Goal: Task Accomplishment & Management: Complete application form

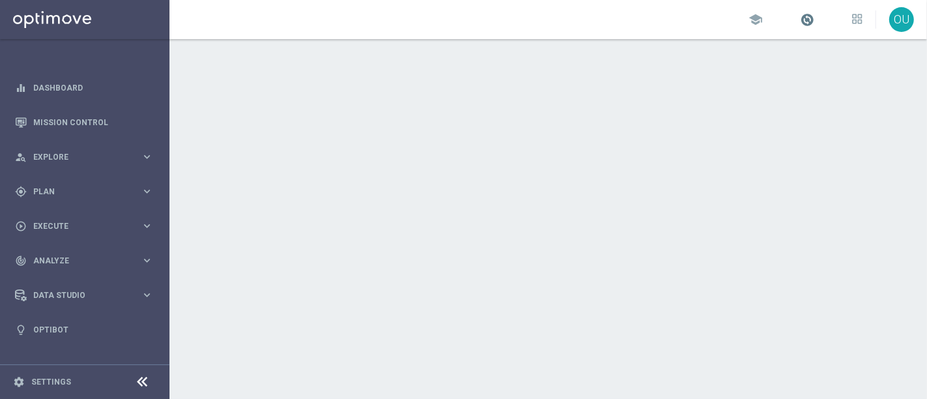
click at [801, 25] on span at bounding box center [808, 19] width 14 height 14
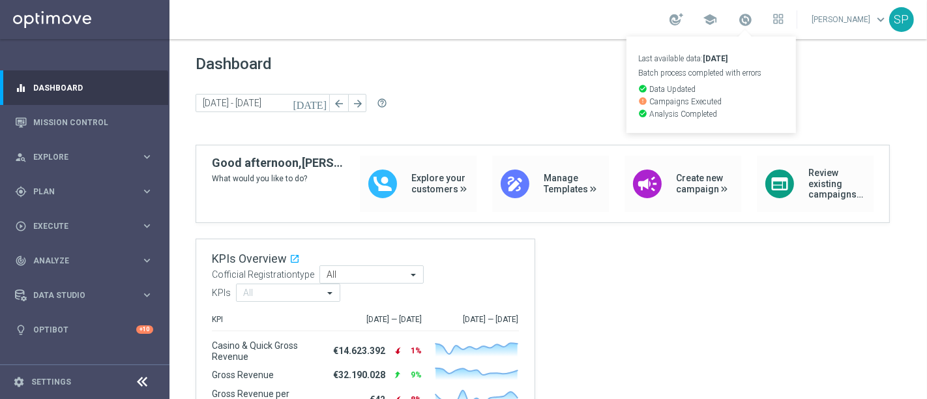
click at [880, 59] on span "Dashboard" at bounding box center [549, 64] width 706 height 18
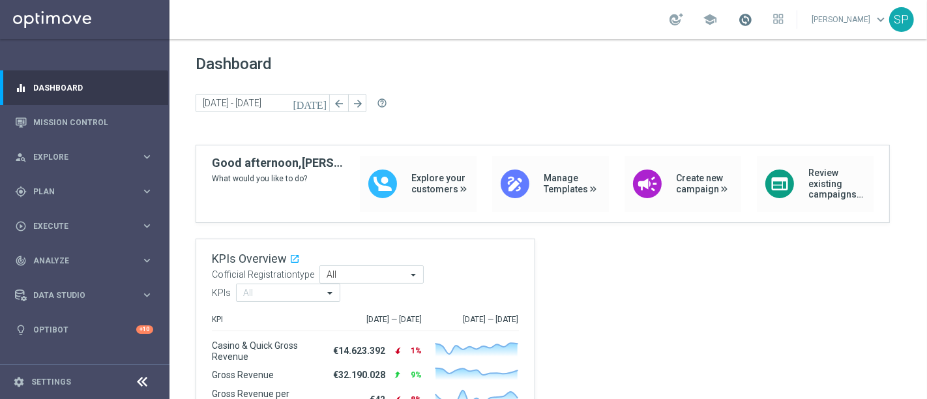
click at [749, 12] on span at bounding box center [745, 19] width 14 height 14
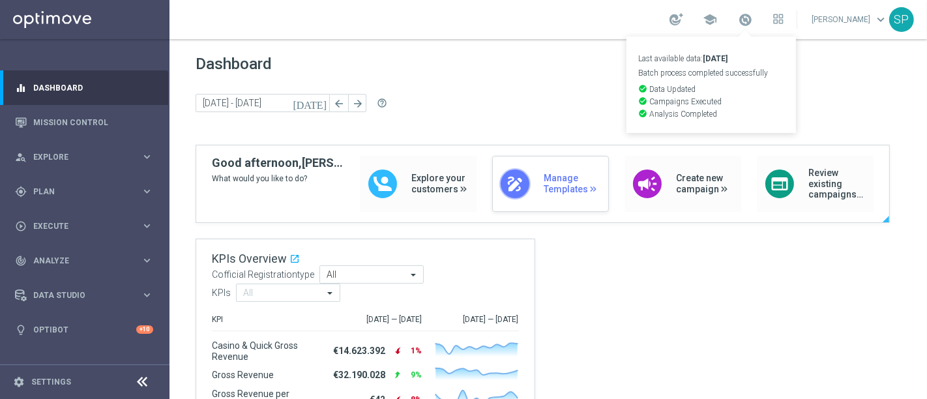
click at [554, 197] on div "draw Manage Templates" at bounding box center [550, 184] width 117 height 56
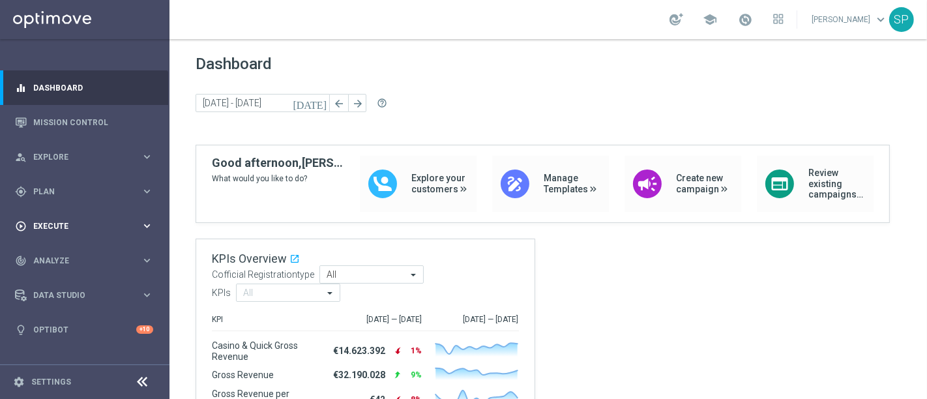
click at [127, 224] on span "Execute" at bounding box center [87, 226] width 108 height 8
click at [141, 186] on icon "keyboard_arrow_right" at bounding box center [147, 191] width 12 height 12
click at [104, 316] on div "play_circle_outline Execute keyboard_arrow_right" at bounding box center [84, 323] width 168 height 35
click at [61, 256] on link "Campaign Builder" at bounding box center [85, 253] width 102 height 10
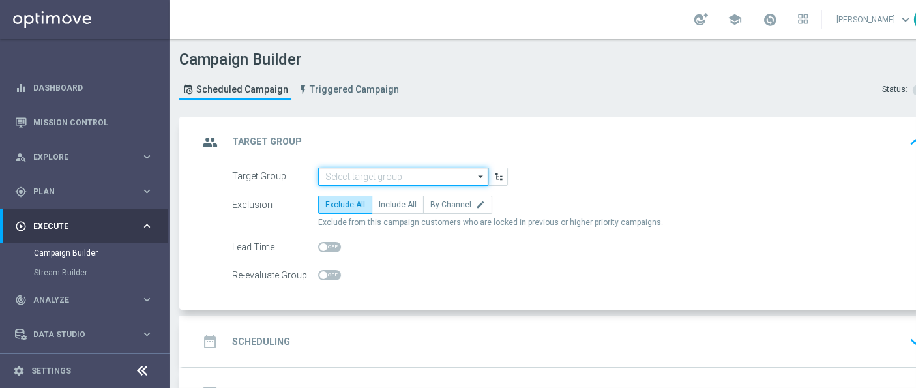
click at [355, 173] on input at bounding box center [403, 177] width 170 height 18
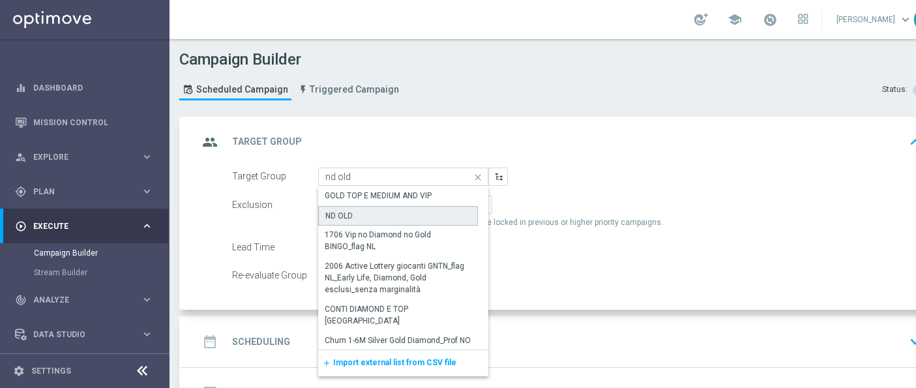
click at [346, 216] on div "ND OLD" at bounding box center [338, 216] width 27 height 12
type input "ND OLD"
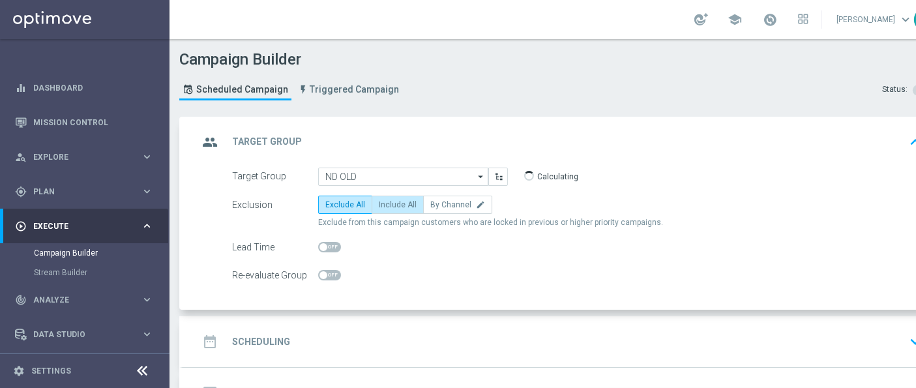
click at [394, 210] on label "Include All" at bounding box center [398, 205] width 52 height 18
click at [387, 210] on input "Include All" at bounding box center [383, 207] width 8 height 8
radio input "true"
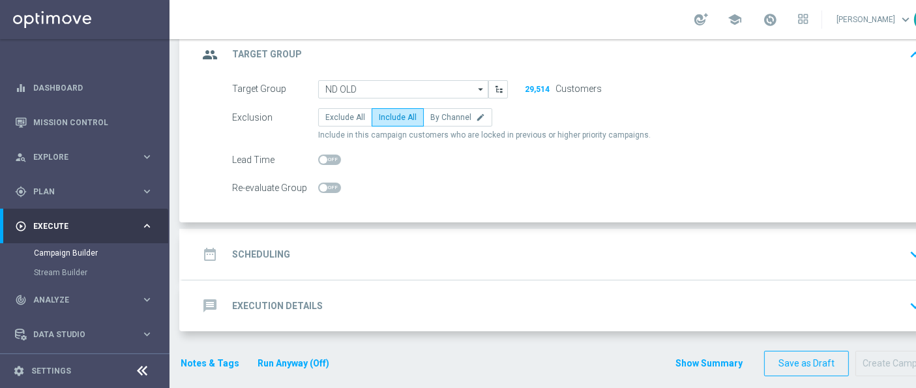
click at [353, 236] on div "date_range Scheduling keyboard_arrow_down" at bounding box center [563, 254] width 760 height 51
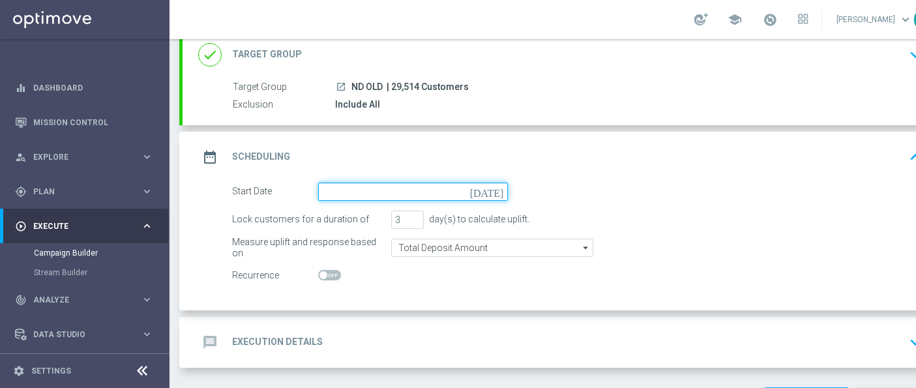
click at [425, 185] on input at bounding box center [413, 192] width 190 height 18
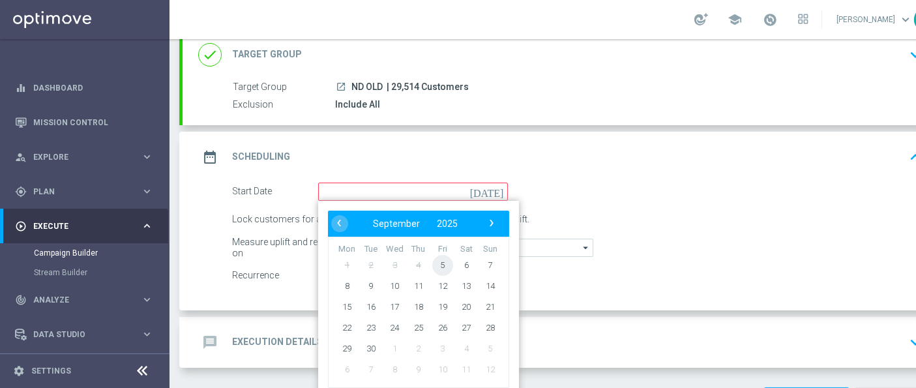
click at [436, 261] on span "5" at bounding box center [442, 264] width 21 height 21
type input "05 Sep 2025"
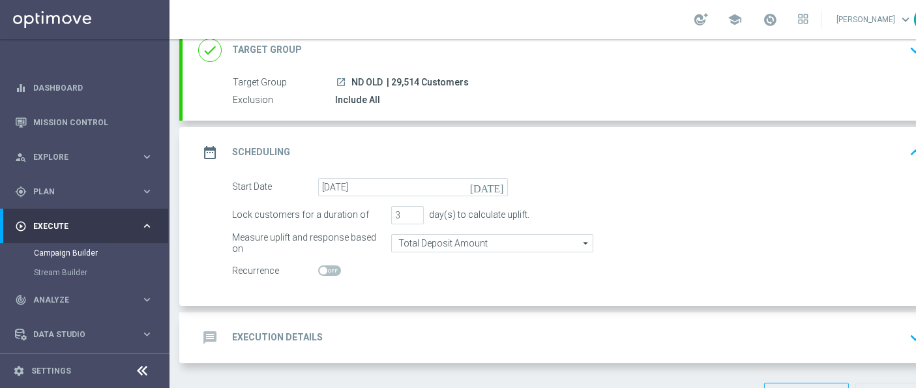
scroll to position [125, 0]
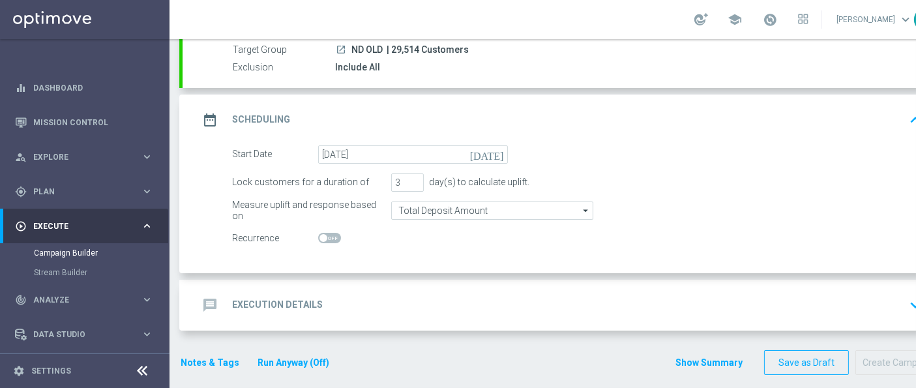
click at [392, 293] on div "message Execution Details keyboard_arrow_down" at bounding box center [562, 305] width 728 height 25
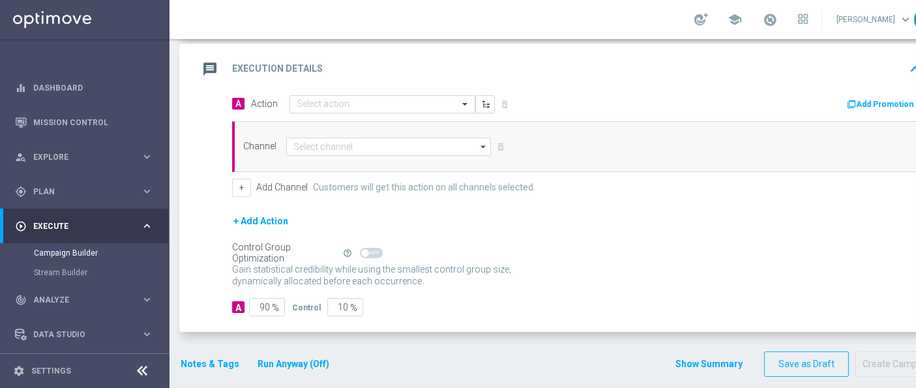
scroll to position [267, 0]
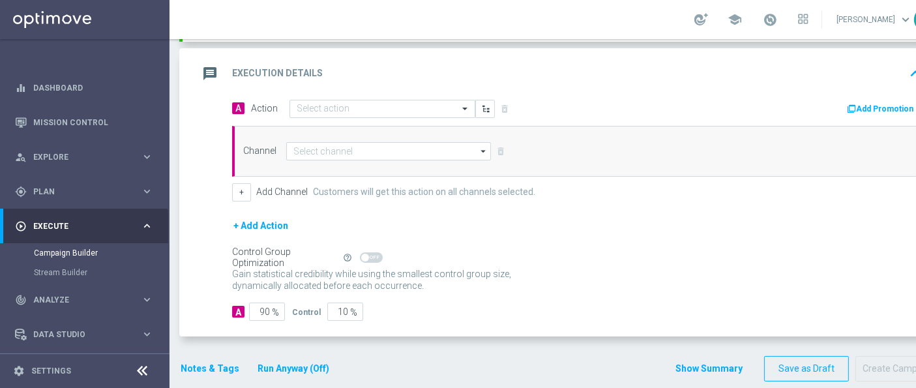
click at [432, 99] on div "A Action Select action delete_forever" at bounding box center [399, 108] width 355 height 19
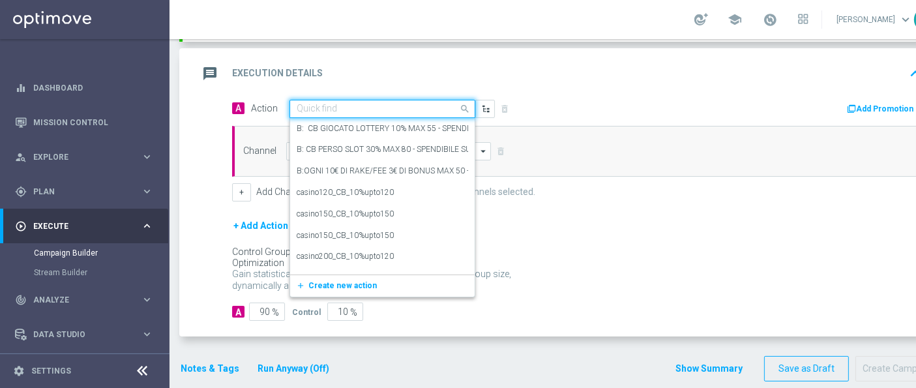
click at [439, 104] on input "text" at bounding box center [369, 109] width 145 height 11
paste input "ND_Dep_50%_upto_50€_TuttiGiochi"
type input "ND_Dep_50%_upto_50€_TuttiGiochi"
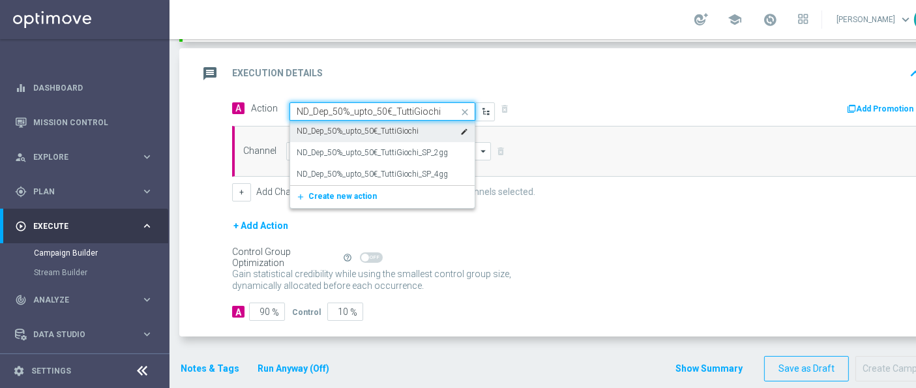
click at [383, 129] on label "ND_Dep_50%_upto_50€_TuttiGiochi" at bounding box center [358, 131] width 122 height 11
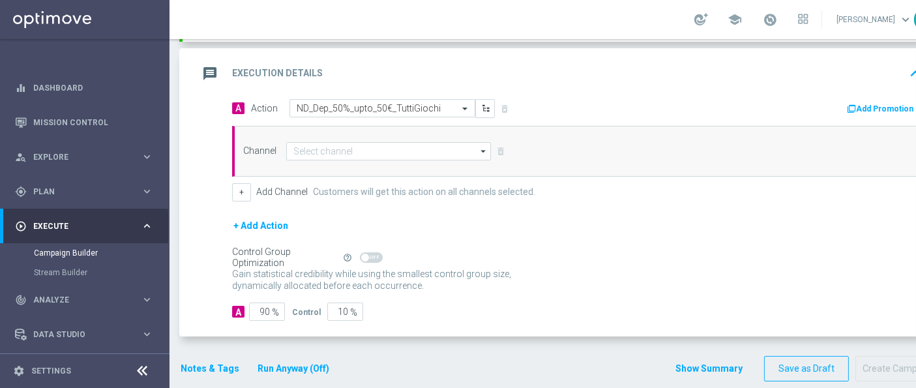
scroll to position [0, 46]
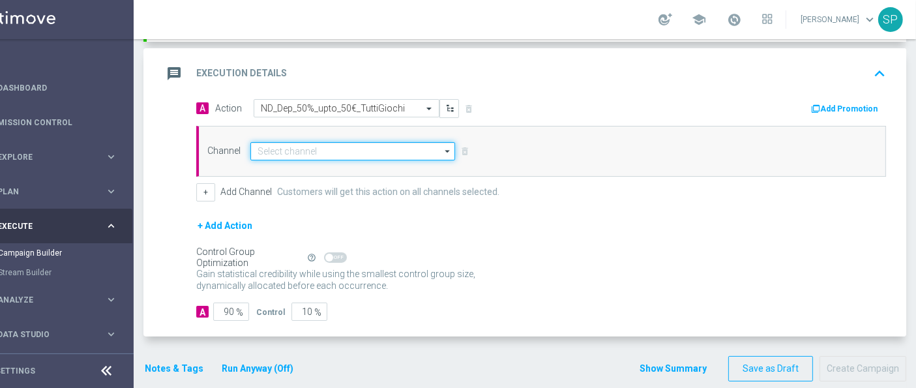
click at [408, 155] on input at bounding box center [352, 151] width 205 height 18
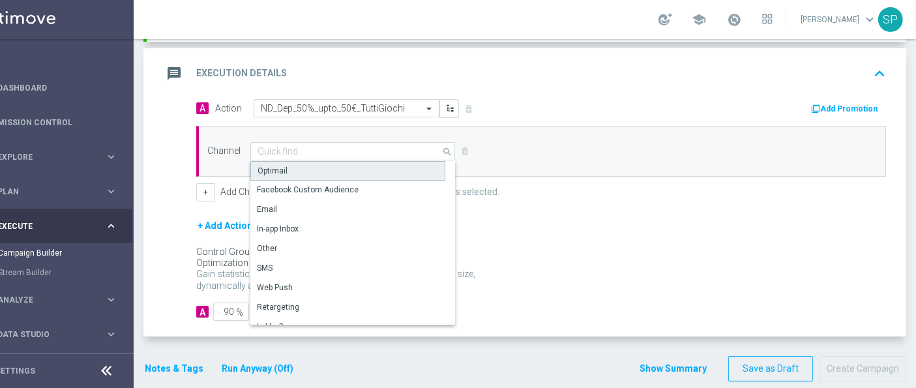
click at [404, 172] on div "Optimail" at bounding box center [347, 171] width 195 height 20
type input "Optimail"
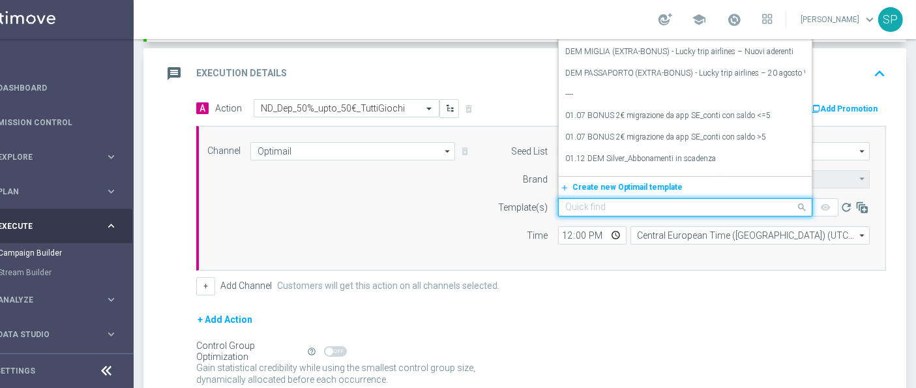
click at [693, 213] on div "Quick find" at bounding box center [685, 207] width 254 height 18
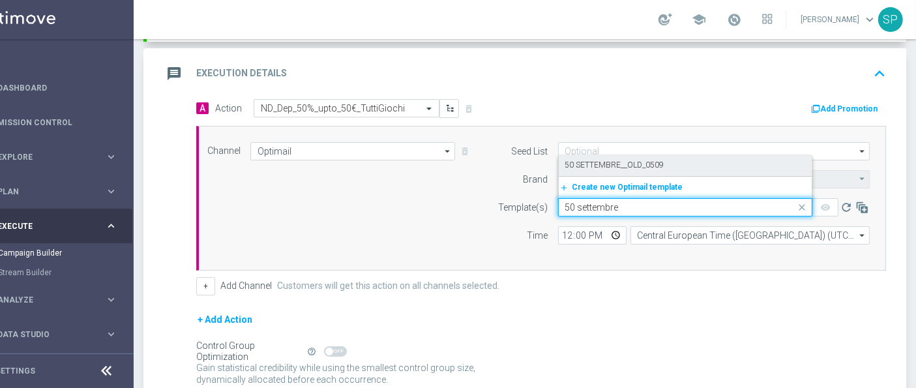
click at [641, 156] on div "50 SETTEMBRE__OLD_0509" at bounding box center [685, 166] width 240 height 22
type input "50 settembre"
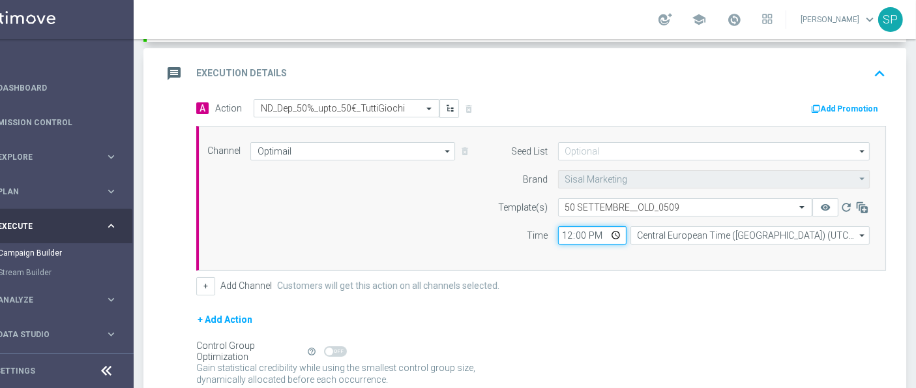
click at [558, 235] on input "12:00" at bounding box center [592, 235] width 68 height 18
type input "16:00"
click at [441, 228] on div "Channel Optimail Optimail arrow_drop_down Show Selected 1 of 20 Optimail" at bounding box center [539, 198] width 682 height 112
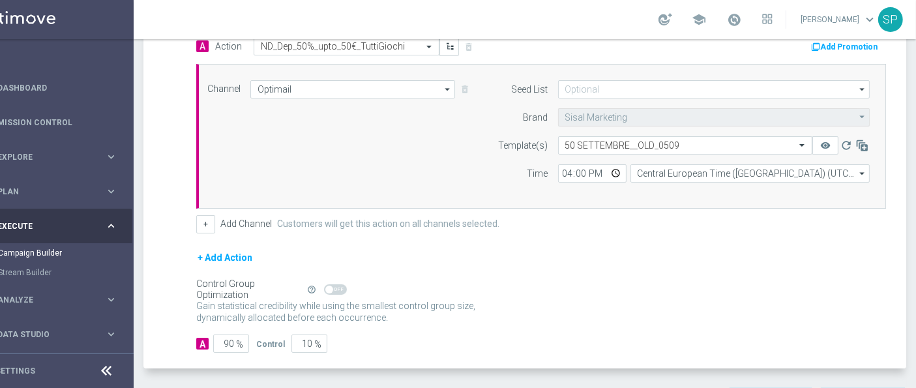
scroll to position [366, 0]
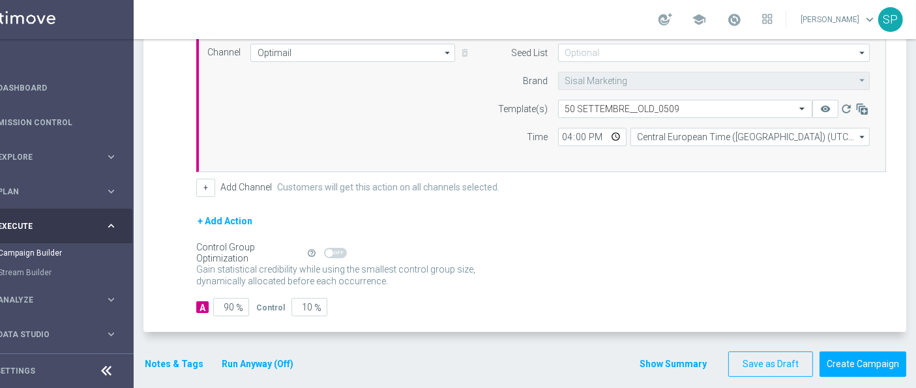
click at [166, 361] on button "Notes & Tags" at bounding box center [173, 364] width 61 height 16
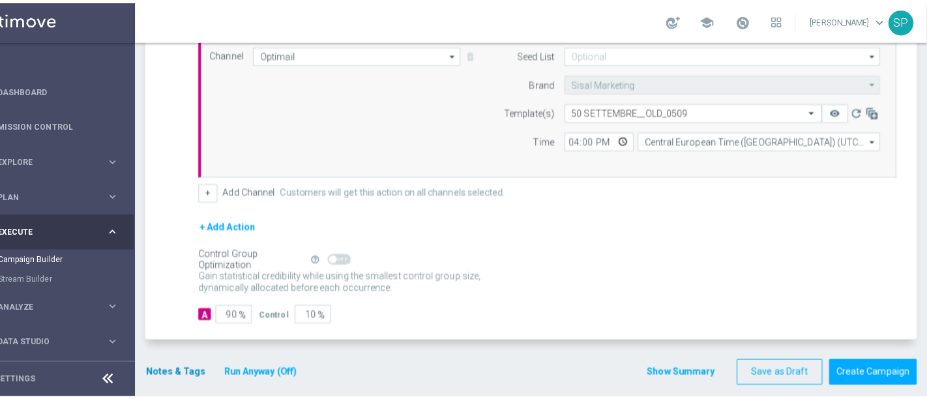
scroll to position [0, 35]
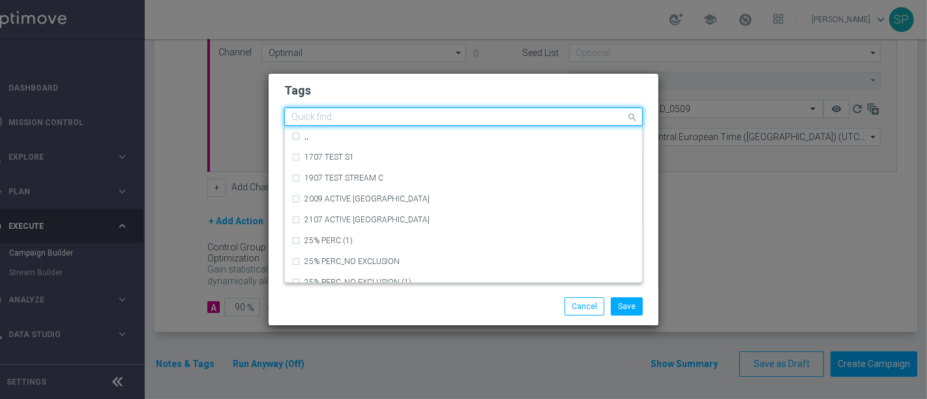
click at [407, 116] on input "text" at bounding box center [458, 117] width 335 height 11
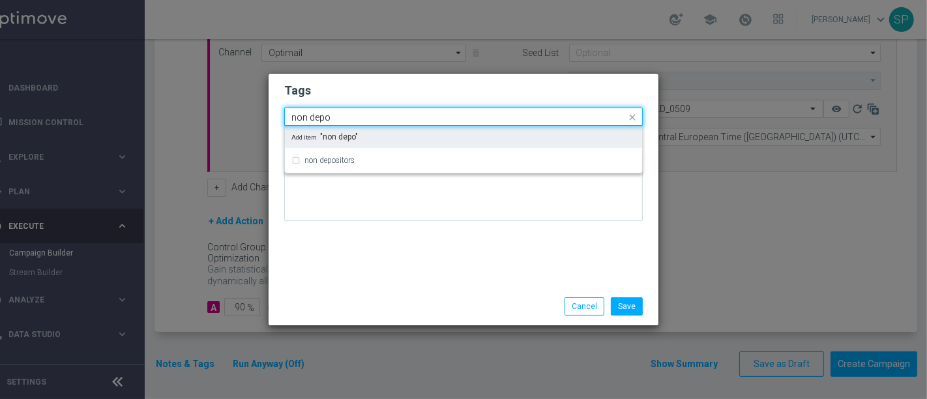
type input "non depo"
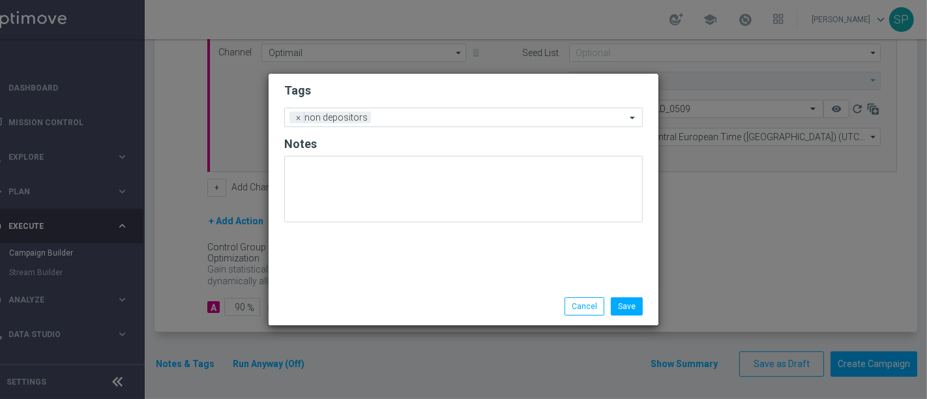
click at [442, 95] on h2 "Tags" at bounding box center [463, 91] width 359 height 16
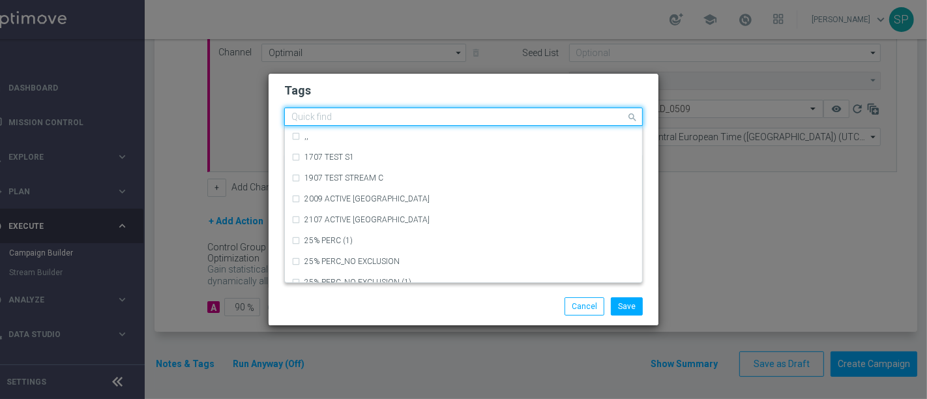
click at [445, 121] on input "text" at bounding box center [458, 117] width 335 height 11
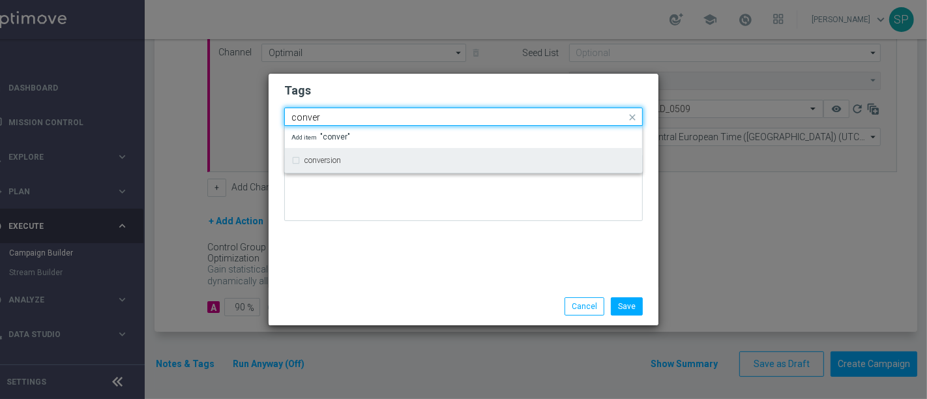
type input "conver"
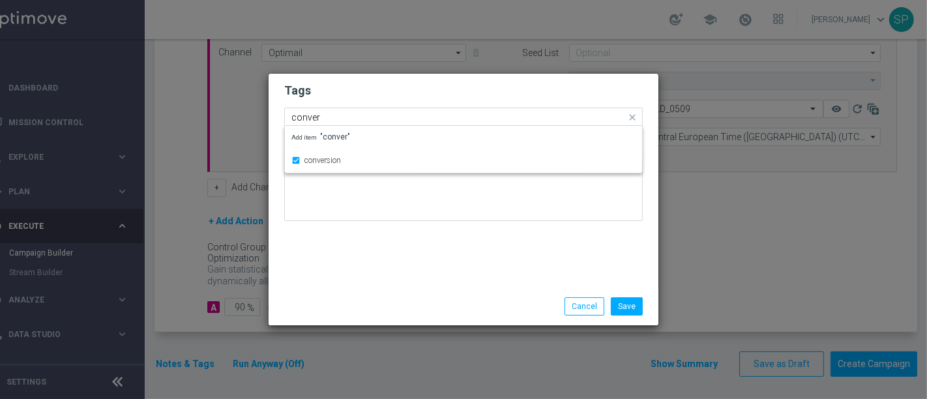
click at [477, 108] on div "Quick find × non depositors × conversion conver" at bounding box center [463, 117] width 359 height 18
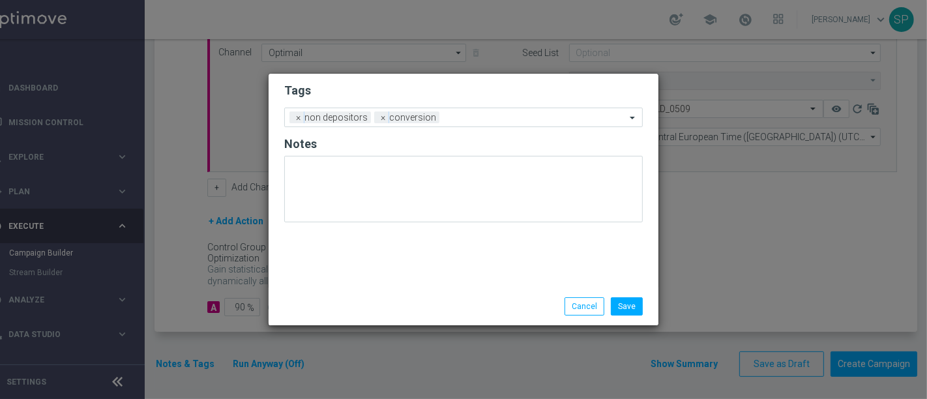
click at [486, 103] on form "Tags Add a new tag × non depositors × conversion Notes" at bounding box center [463, 156] width 359 height 153
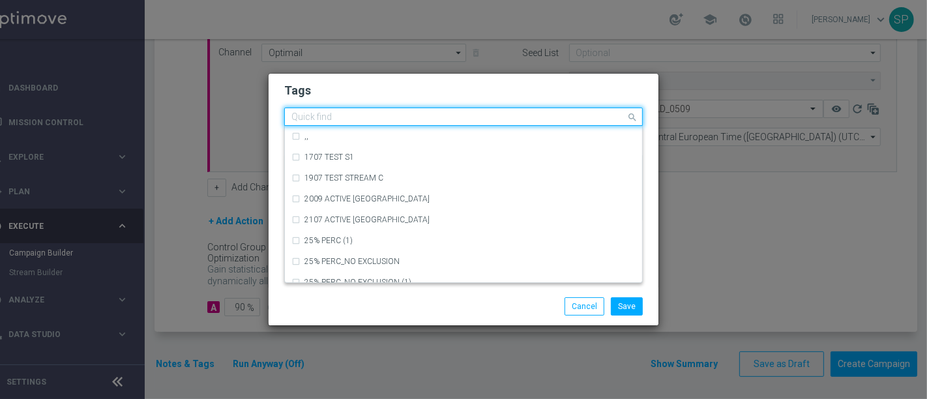
click at [481, 114] on input "text" at bounding box center [458, 117] width 335 height 11
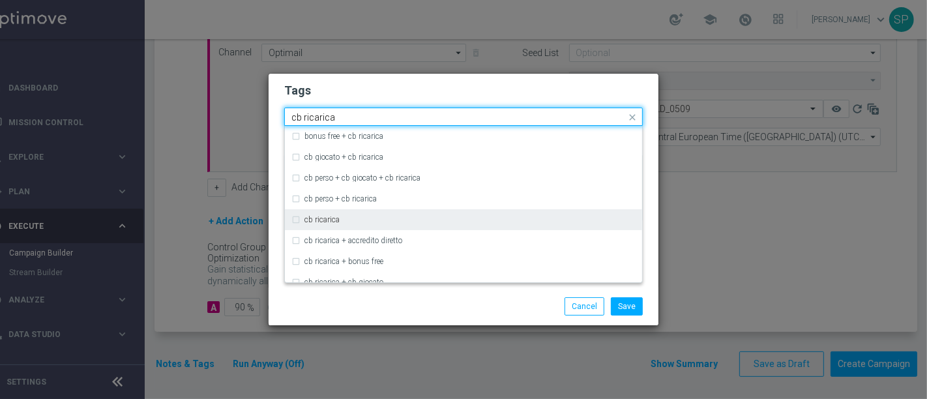
click at [447, 226] on div "cb ricarica" at bounding box center [463, 219] width 344 height 21
type input "cb ricarica"
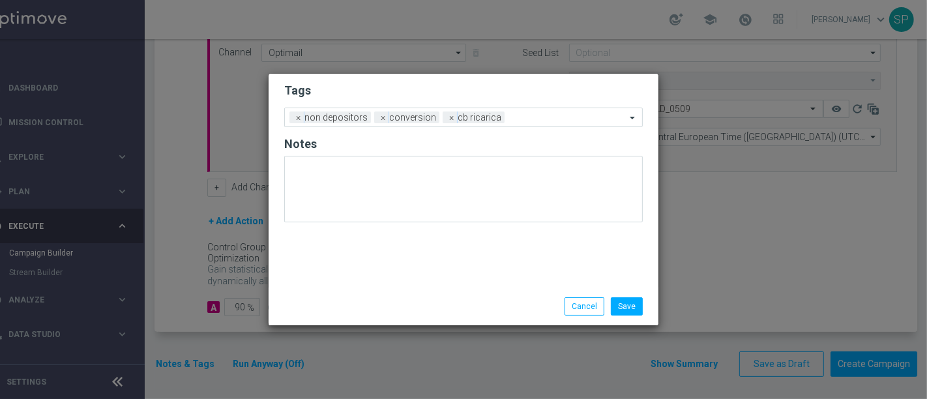
click at [528, 82] on form "Tags Add a new tag × non depositors × conversion × cb ricarica Notes" at bounding box center [463, 156] width 359 height 153
click at [521, 117] on input "text" at bounding box center [568, 118] width 116 height 11
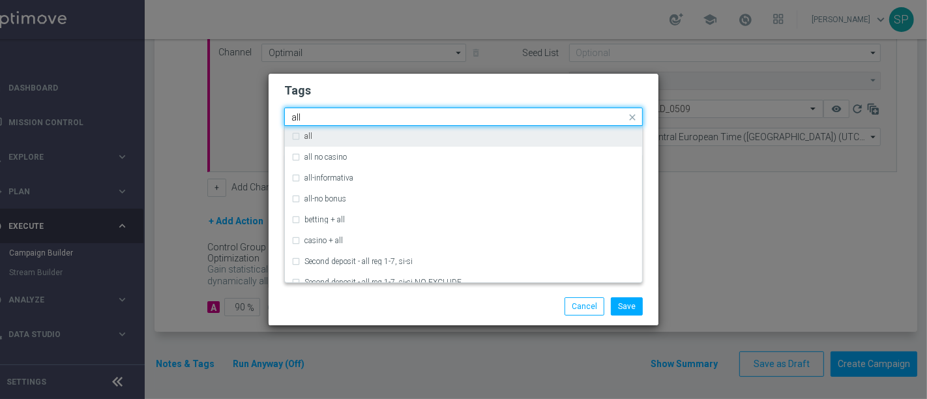
click at [483, 140] on div "all" at bounding box center [470, 136] width 331 height 8
type input "all"
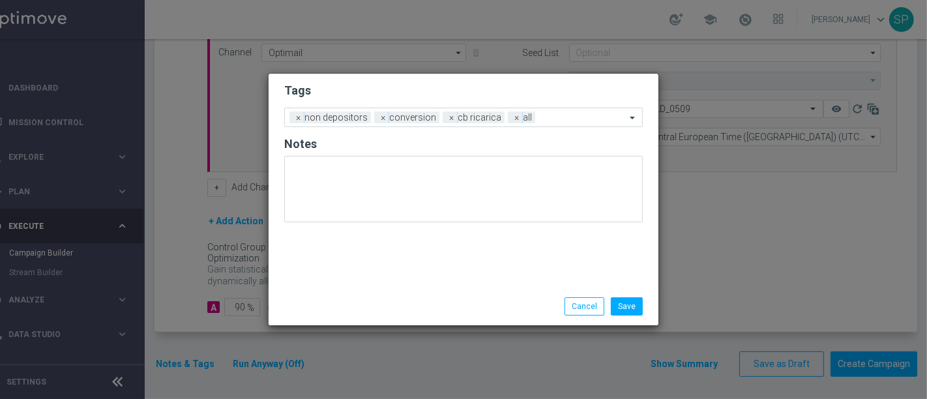
click at [535, 93] on h2 "Tags" at bounding box center [463, 91] width 359 height 16
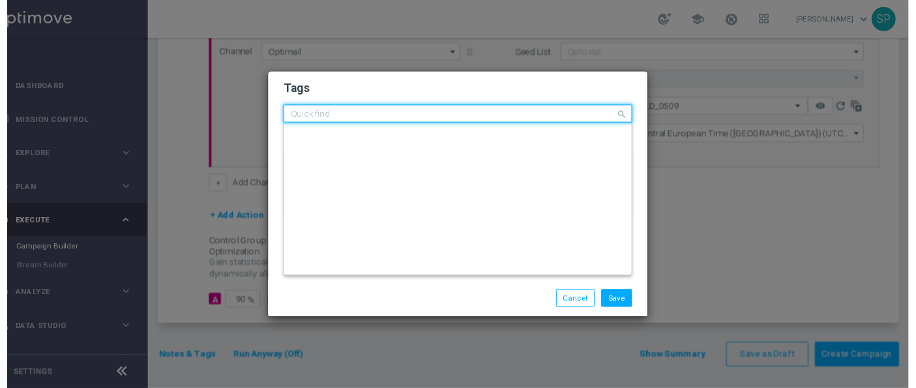
scroll to position [0, 0]
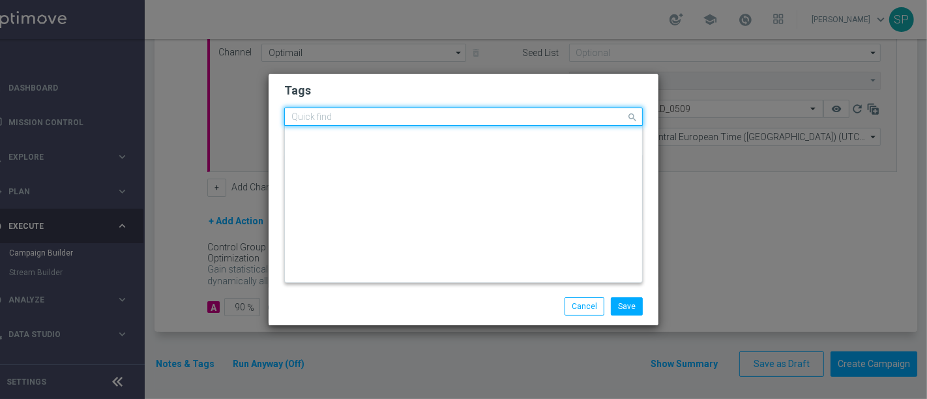
click at [548, 112] on div "Quick find × non depositors × conversion × cb ricarica × all" at bounding box center [455, 117] width 341 height 16
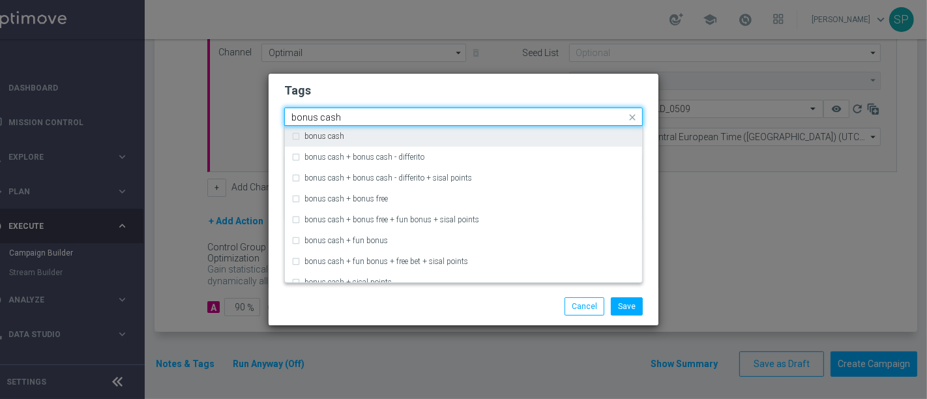
click at [559, 130] on div "bonus cash" at bounding box center [463, 136] width 344 height 21
type input "bonus cash"
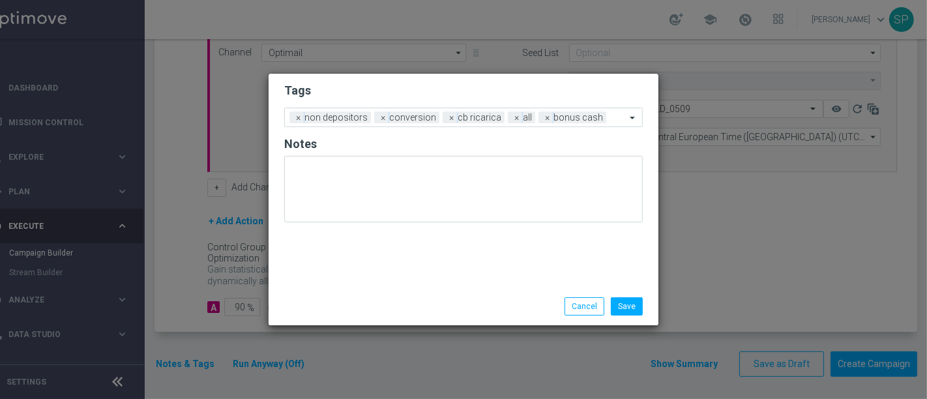
click at [536, 303] on div "Save Cancel" at bounding box center [526, 306] width 252 height 18
click at [629, 306] on button "Save" at bounding box center [627, 306] width 32 height 18
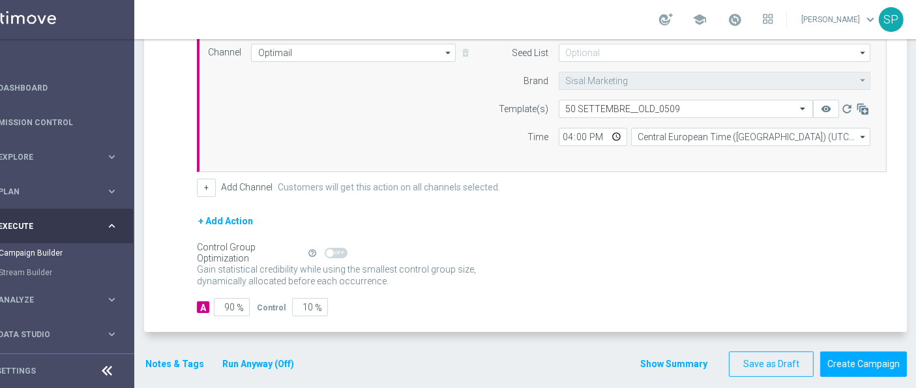
click at [657, 357] on button "Show Summary" at bounding box center [674, 364] width 68 height 15
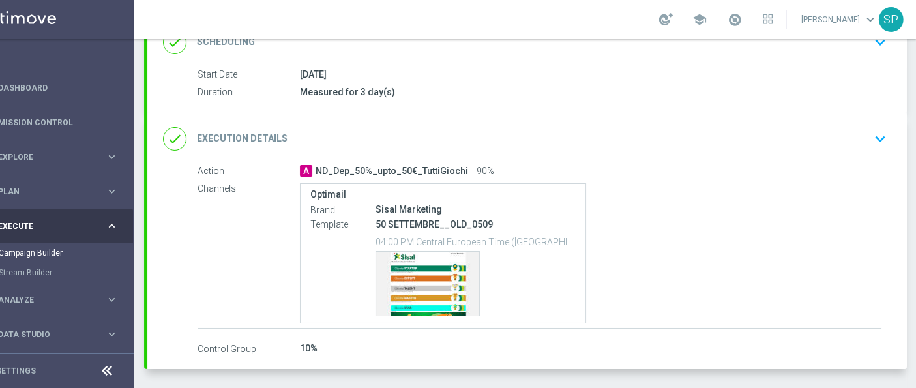
scroll to position [234, 0]
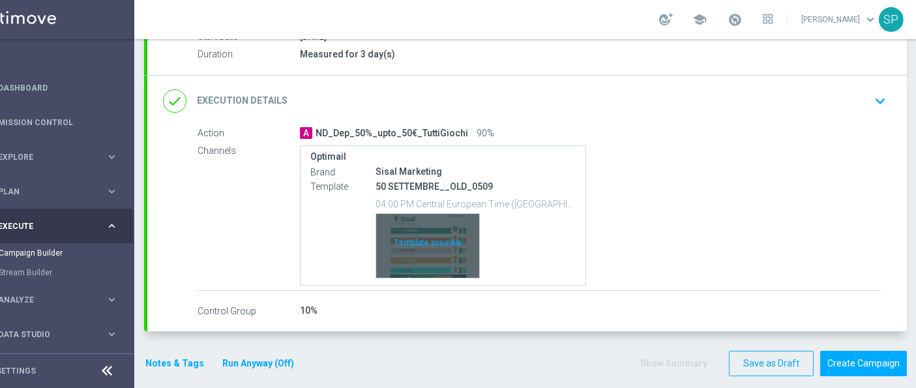
click at [392, 264] on div "Template preview" at bounding box center [427, 246] width 103 height 64
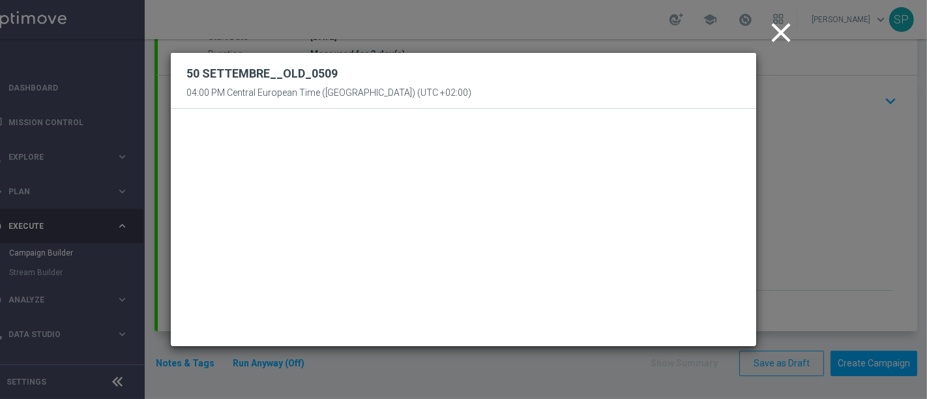
click at [769, 33] on icon "close" at bounding box center [781, 32] width 33 height 33
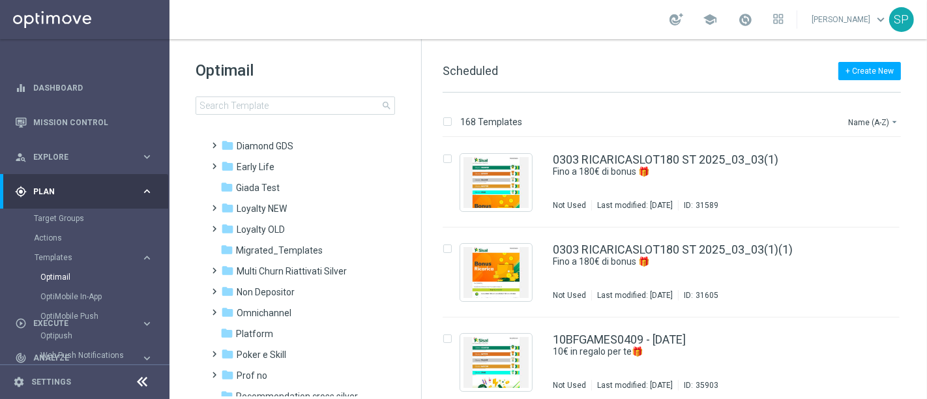
scroll to position [175, 0]
click at [285, 297] on div "folder Non Depositor" at bounding box center [296, 291] width 150 height 15
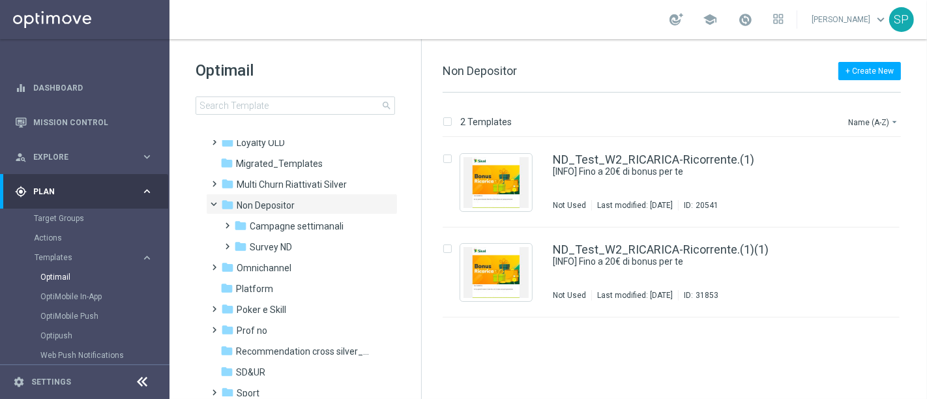
scroll to position [270, 0]
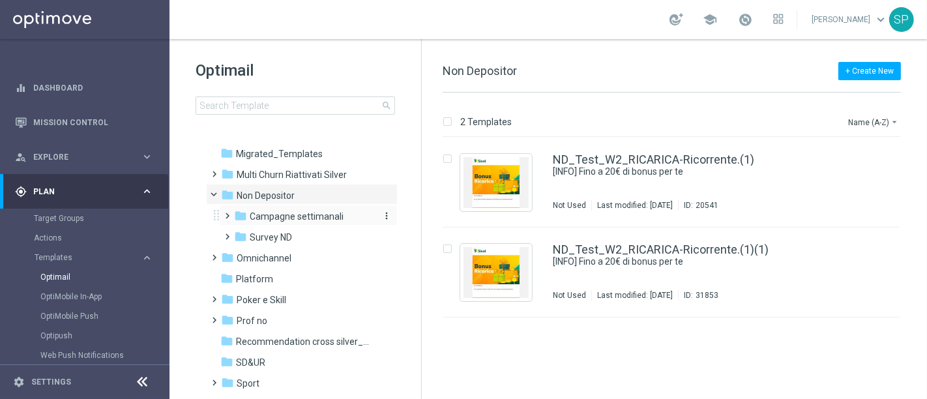
click at [316, 213] on span "Campagne settimanali" at bounding box center [297, 217] width 94 height 12
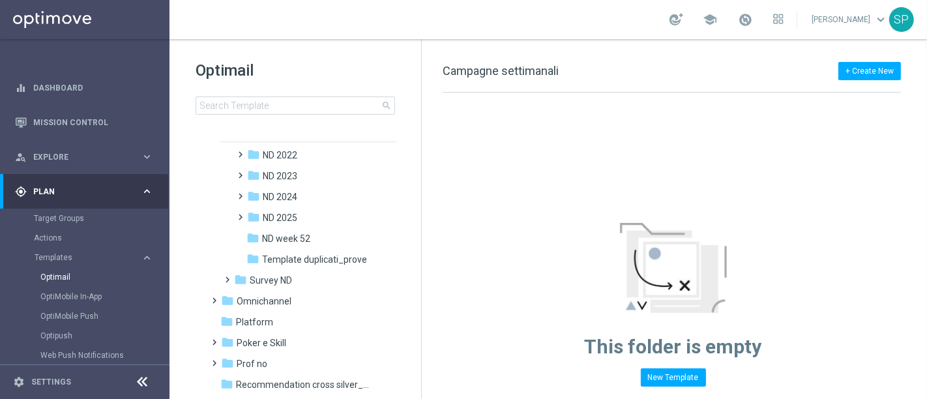
click at [316, 213] on div "folder ND 2025" at bounding box center [311, 218] width 128 height 15
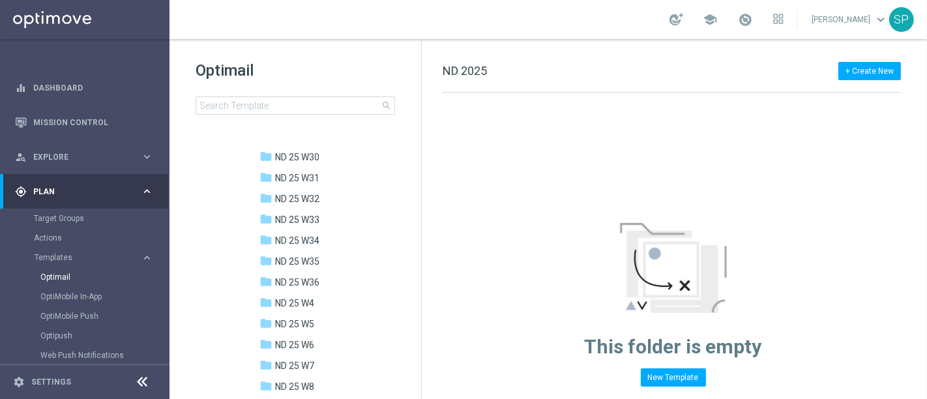
scroll to position [857, 0]
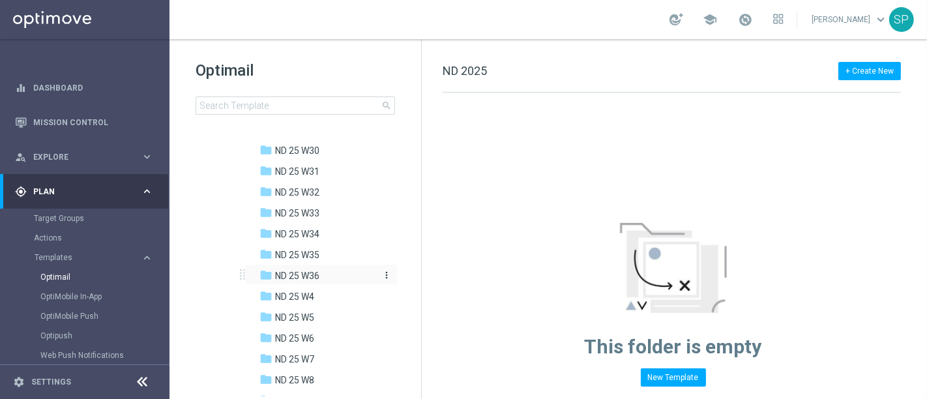
click at [314, 276] on span "ND 25 W36" at bounding box center [297, 276] width 44 height 12
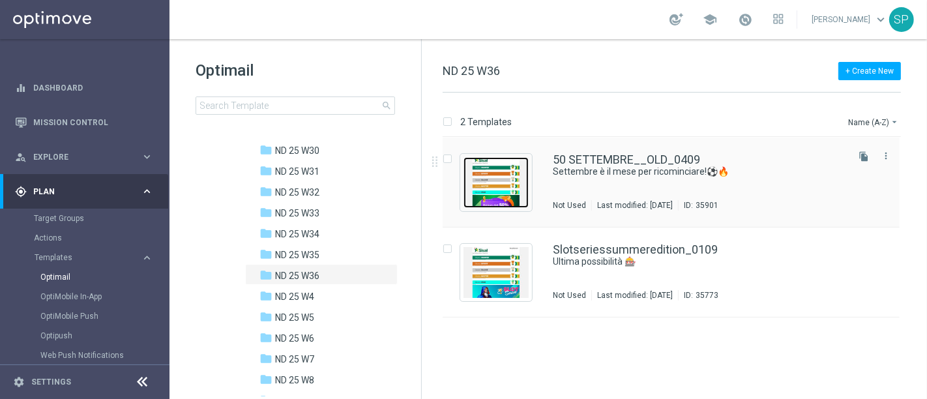
click at [470, 162] on img "Press SPACE to select this row." at bounding box center [496, 182] width 65 height 51
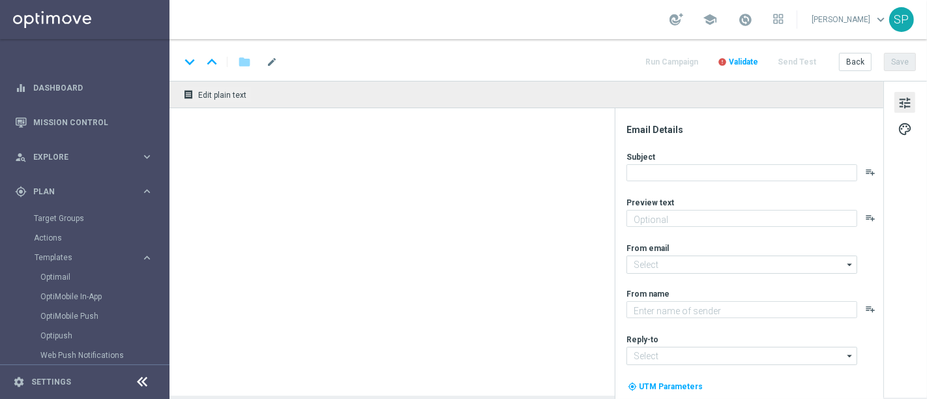
type textarea "Bonus di 50€"
type input "[EMAIL_ADDRESS][DOMAIN_NAME]"
type textarea "SISAL"
type input "[EMAIL_ADDRESS][DOMAIN_NAME]"
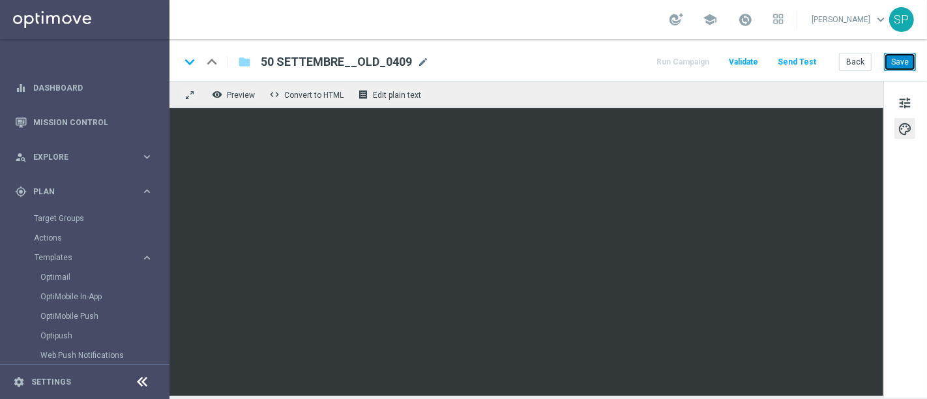
click at [892, 60] on button "Save" at bounding box center [900, 62] width 32 height 18
click at [417, 62] on span "mode_edit" at bounding box center [423, 62] width 12 height 12
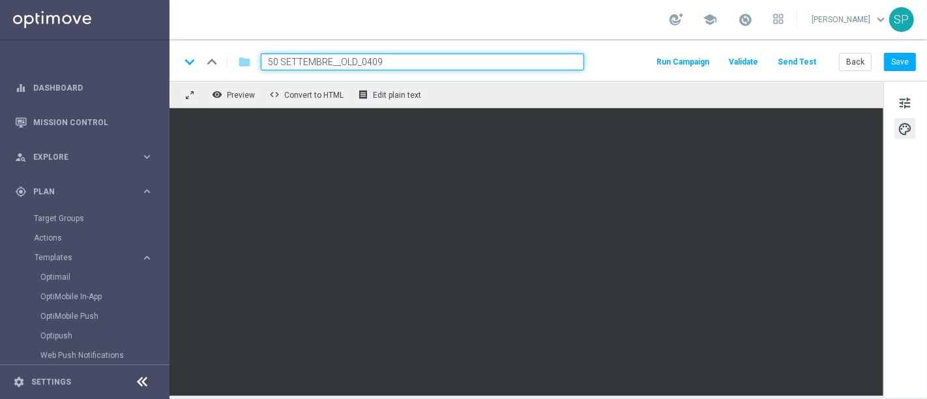
click at [372, 60] on input "50 SETTEMBRE__OLD_0409" at bounding box center [422, 61] width 323 height 17
type input "50 SETTEMBRE__OLD_0509"
click at [615, 40] on div "keyboard_arrow_down keyboard_arrow_up folder 50 SETTEMBRE__OLD_0509 Run Campaig…" at bounding box center [549, 60] width 758 height 42
click at [523, 18] on div "school Serena Piraino keyboard_arrow_down SP" at bounding box center [549, 19] width 758 height 39
click at [618, 59] on div "keyboard_arrow_down keyboard_arrow_up folder 50 SETTEMBRE__OLD_0509 Run Campaig…" at bounding box center [548, 61] width 736 height 17
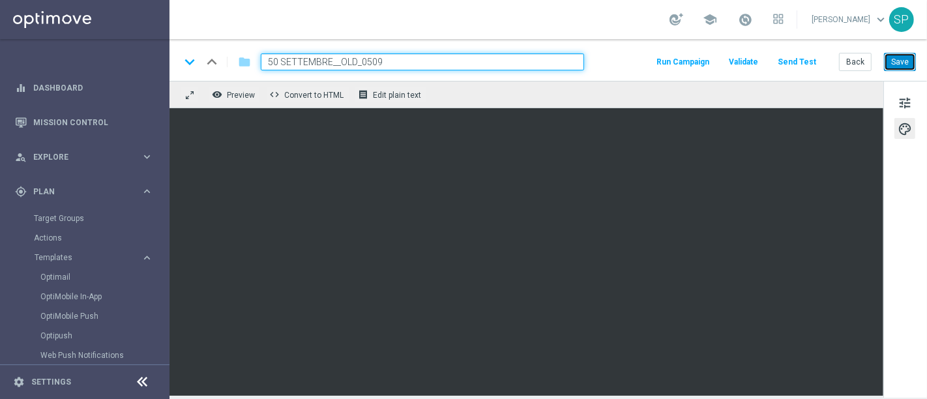
click at [902, 62] on button "Save" at bounding box center [900, 62] width 32 height 18
click at [891, 55] on button "Save" at bounding box center [900, 62] width 32 height 18
click at [37, 238] on link "Actions" at bounding box center [85, 238] width 102 height 10
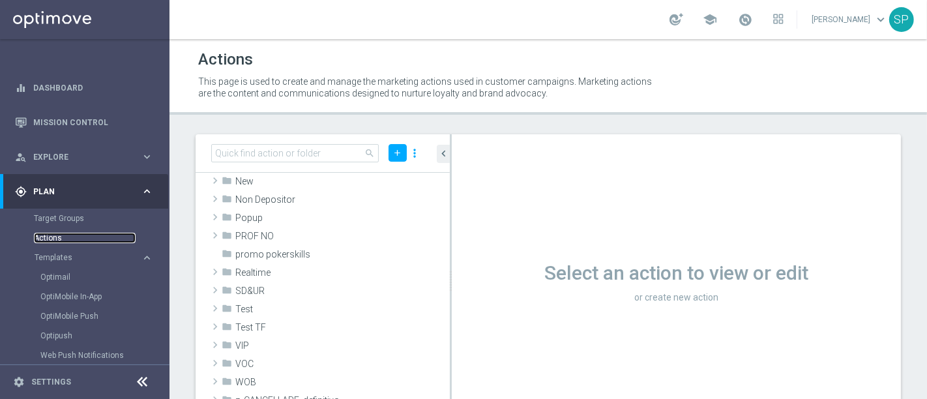
scroll to position [260, 0]
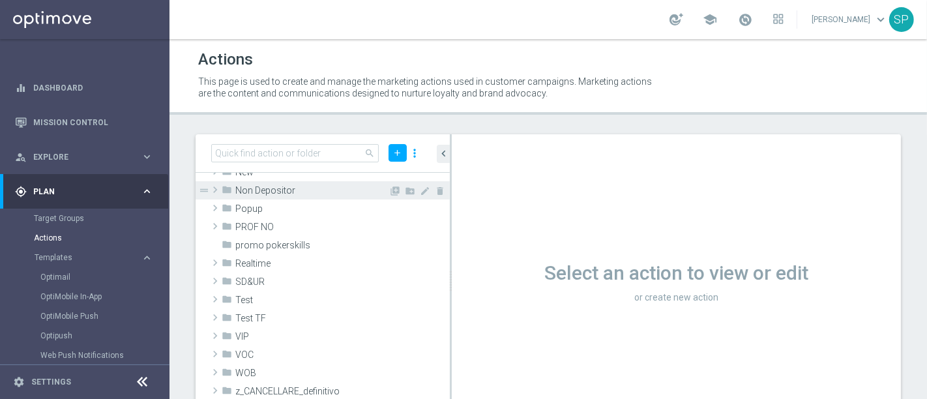
click at [273, 186] on span "Non Depositor" at bounding box center [311, 190] width 153 height 11
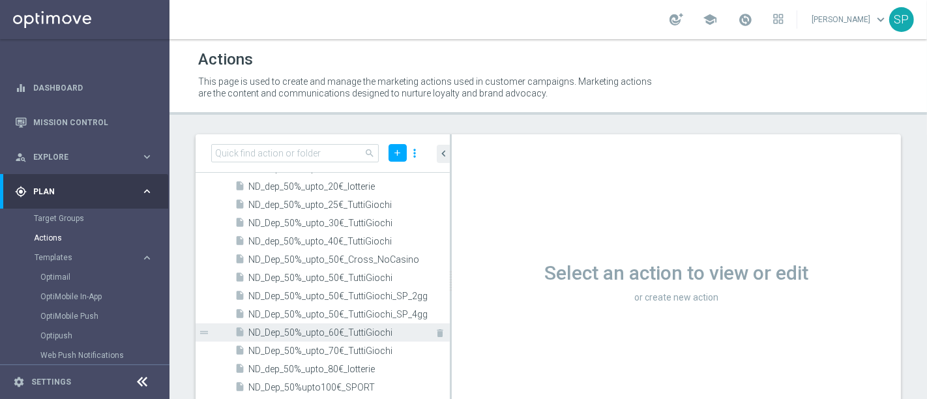
scroll to position [1221, 0]
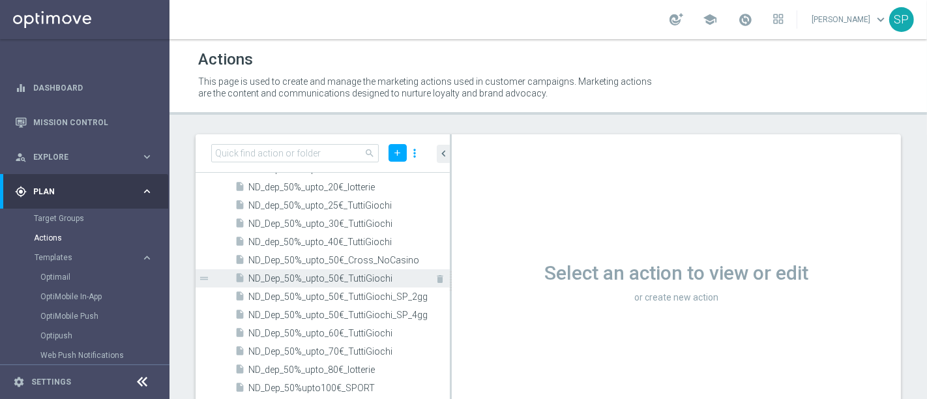
click at [382, 285] on div "insert_drive_file ND_Dep_50%_upto_50€_TuttiGiochi" at bounding box center [328, 278] width 186 height 18
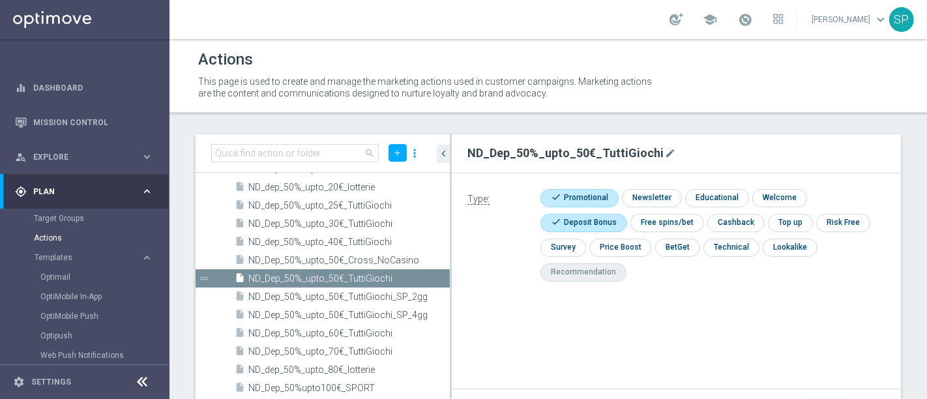
drag, startPoint x: 462, startPoint y: 149, endPoint x: 677, endPoint y: 151, distance: 214.5
click at [677, 151] on div "ND_Dep_50%_upto_50€_TuttiGiochi mode_edit" at bounding box center [677, 153] width 438 height 23
copy h2 "ND_Dep_50%_upto_50€_TuttiGiochi"
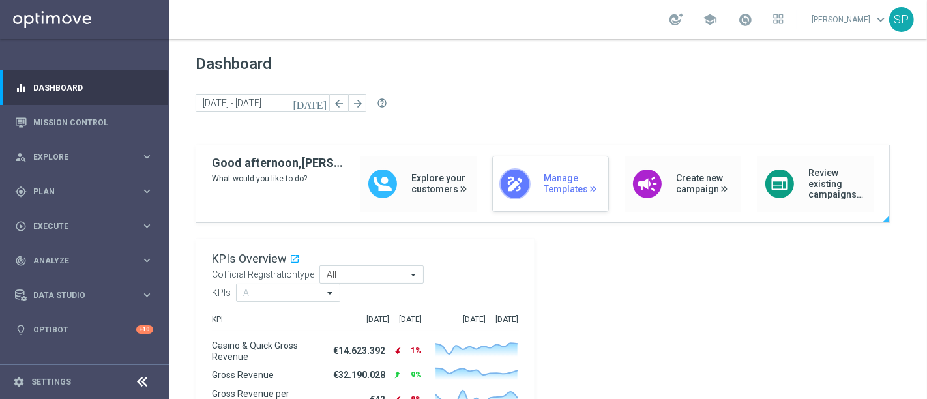
click at [575, 168] on div "draw Manage Templates" at bounding box center [550, 184] width 117 height 56
click at [140, 228] on span "Execute" at bounding box center [87, 226] width 108 height 8
click at [61, 249] on link "Campaign Builder" at bounding box center [85, 253] width 102 height 10
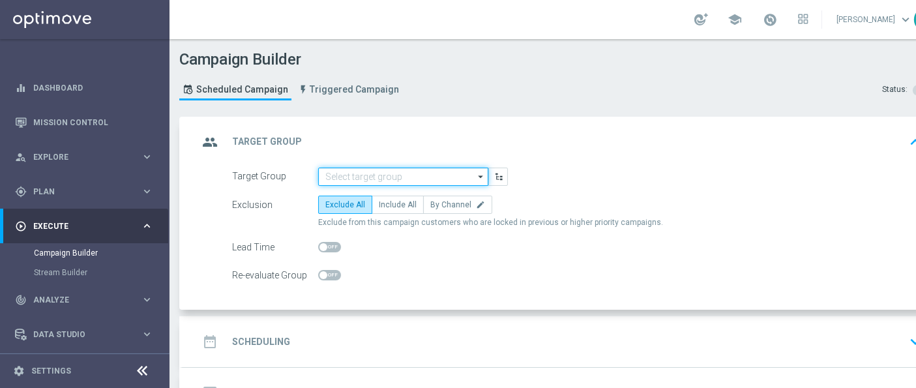
click at [466, 177] on input at bounding box center [403, 177] width 170 height 18
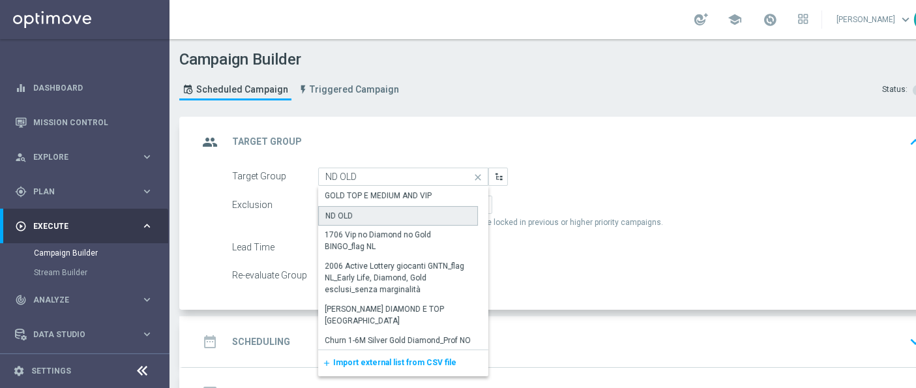
click at [396, 216] on div "ND OLD" at bounding box center [398, 216] width 160 height 20
type input "ND OLD"
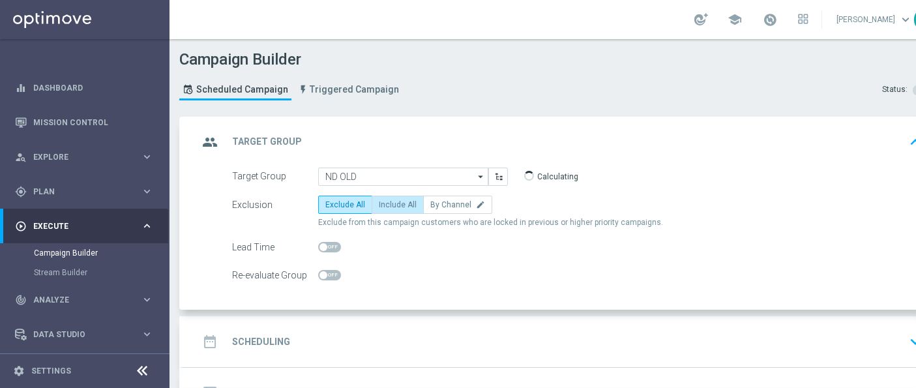
click at [400, 198] on label "Include All" at bounding box center [398, 205] width 52 height 18
click at [387, 203] on input "Include All" at bounding box center [383, 207] width 8 height 8
radio input "true"
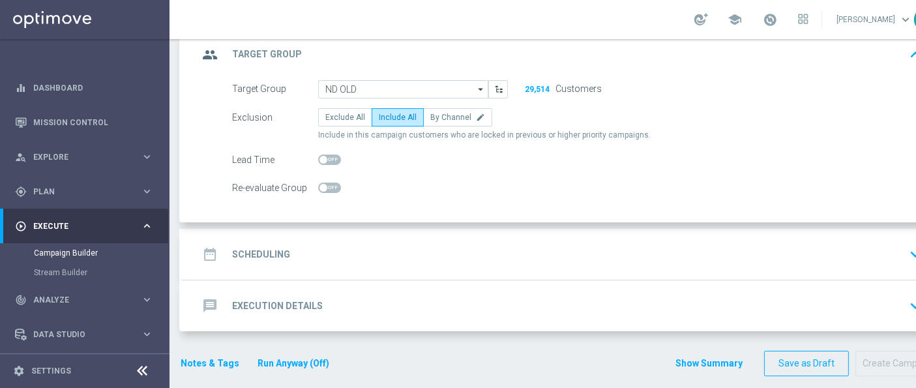
click at [387, 244] on div "date_range Scheduling keyboard_arrow_down" at bounding box center [562, 254] width 728 height 25
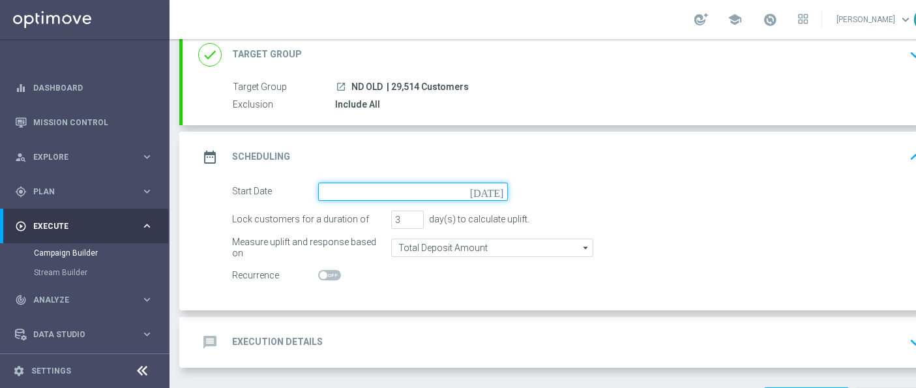
click at [421, 192] on input at bounding box center [413, 192] width 190 height 18
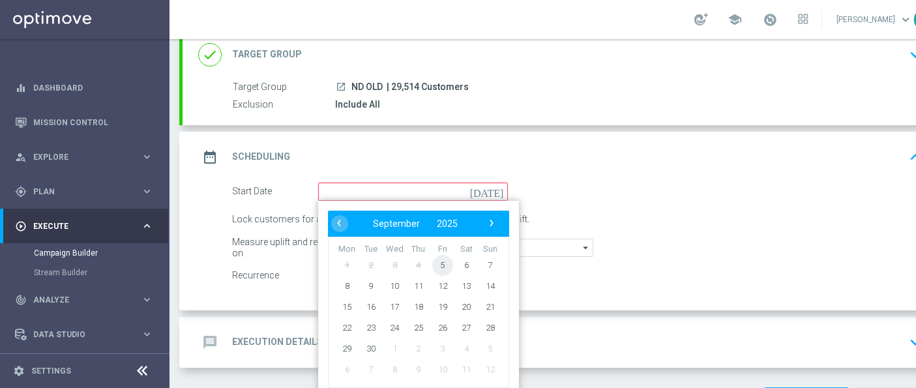
click at [437, 268] on span "5" at bounding box center [442, 264] width 21 height 21
type input "05 Sep 2025"
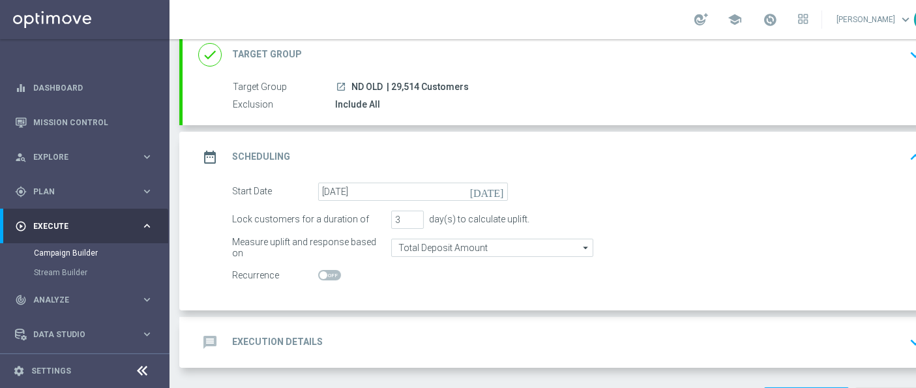
scroll to position [125, 0]
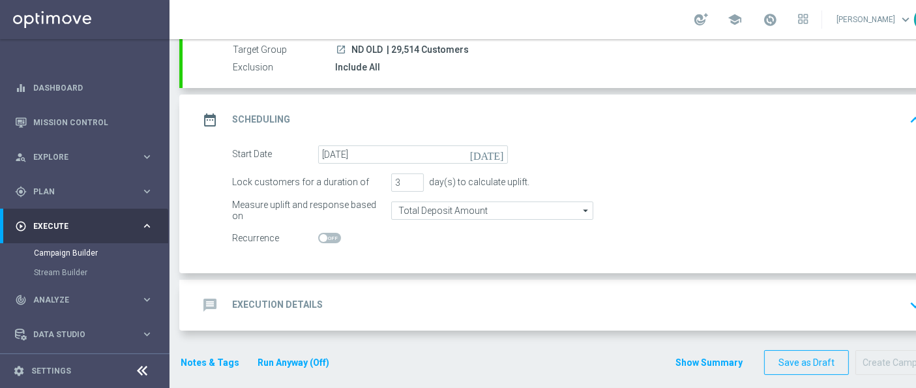
click at [410, 320] on div "message Execution Details keyboard_arrow_down" at bounding box center [563, 305] width 760 height 51
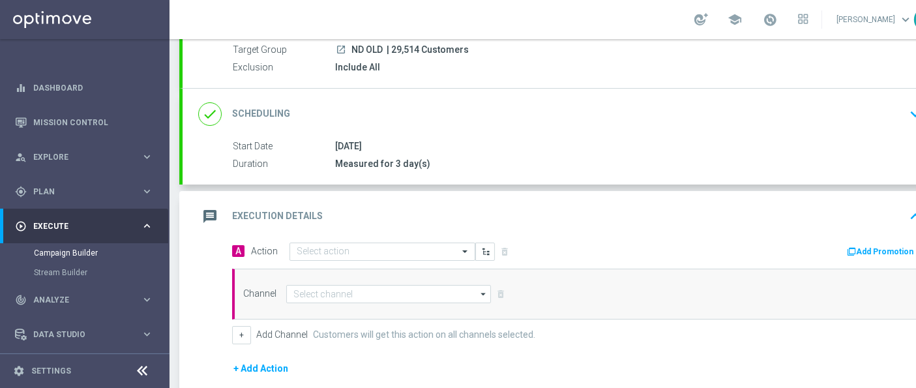
scroll to position [0, 46]
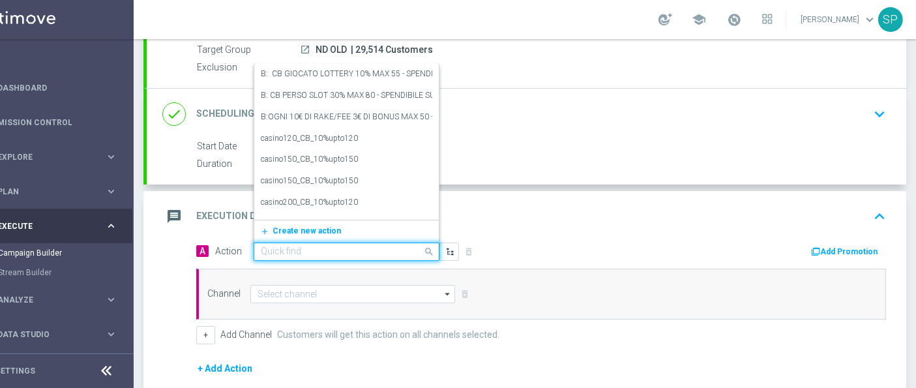
click at [400, 254] on div at bounding box center [346, 251] width 185 height 11
paste input "ND_Dep_50%_upto_50€_TuttiGiochi"
type input "ND_Dep_50%_upto_50€_TuttiGiochi"
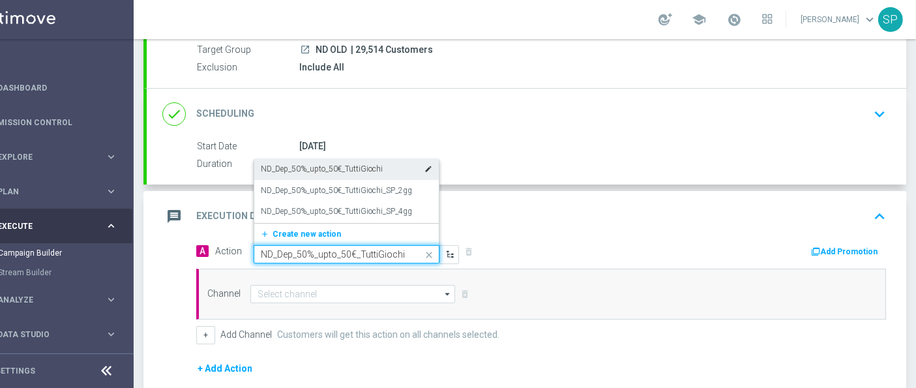
click at [381, 164] on div "ND_Dep_50%_upto_50€_TuttiGiochi edit" at bounding box center [346, 169] width 171 height 22
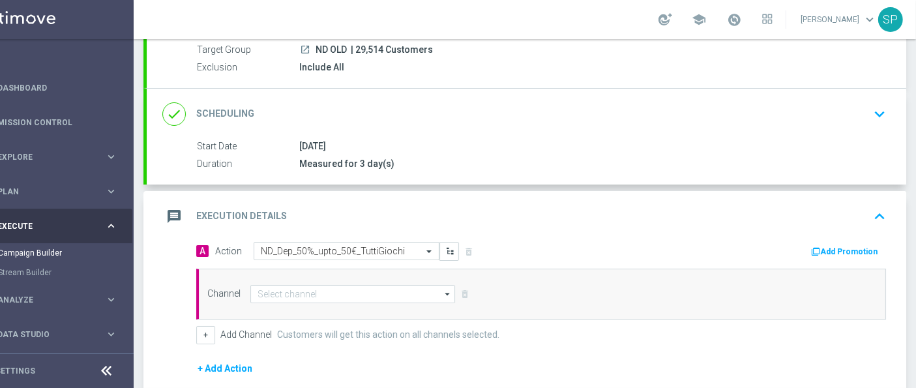
click at [848, 252] on button "Add Promotion" at bounding box center [846, 252] width 72 height 14
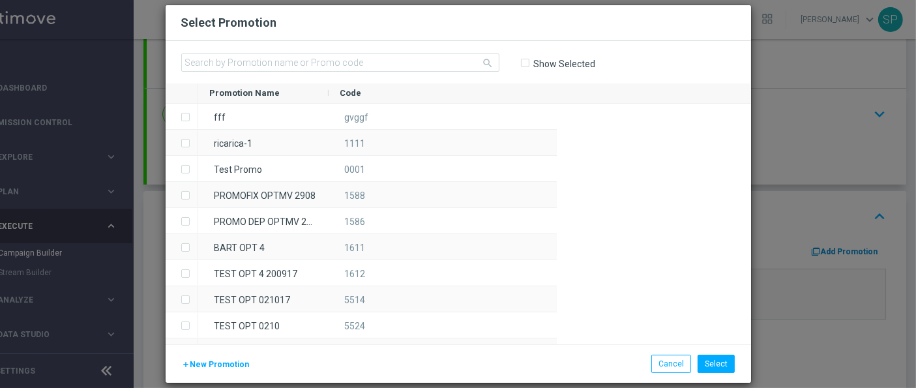
scroll to position [0, 35]
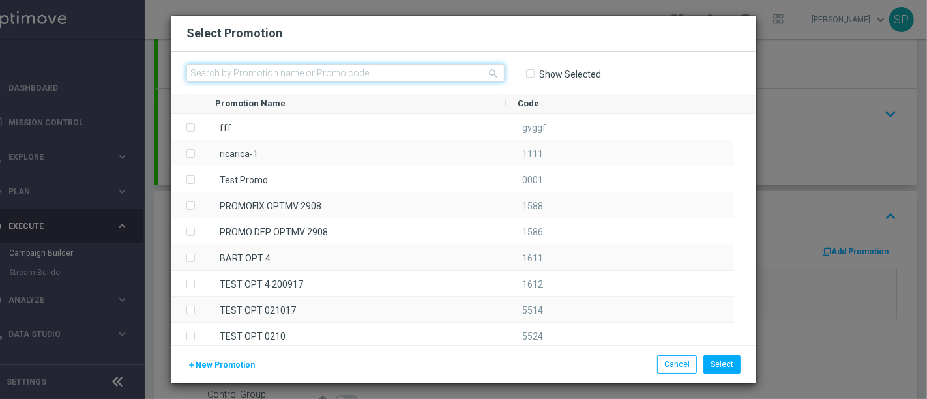
click at [449, 77] on input "text" at bounding box center [345, 73] width 318 height 18
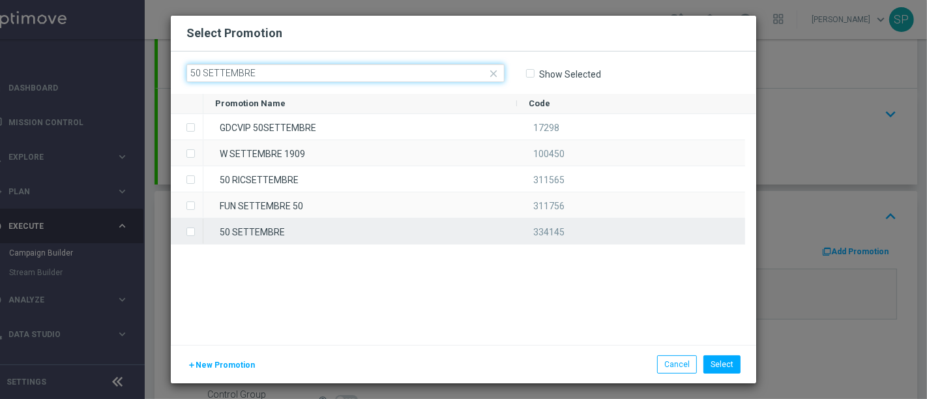
type input "50 SETTEMBRE"
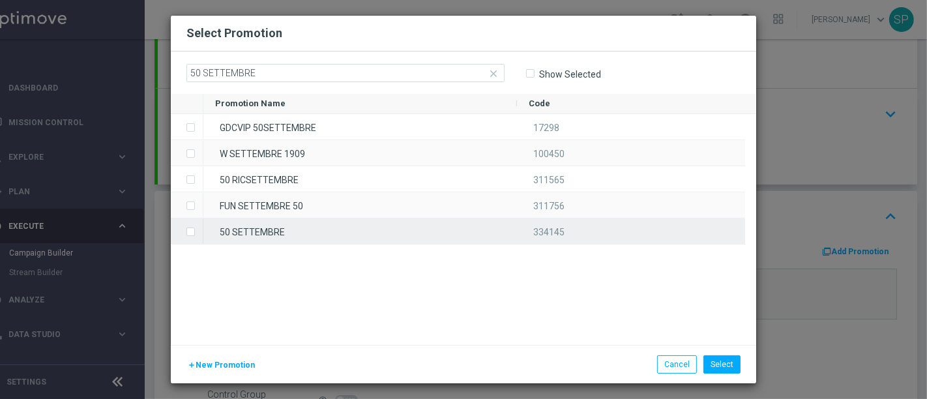
click at [363, 228] on div "50 SETTEMBRE" at bounding box center [360, 230] width 314 height 25
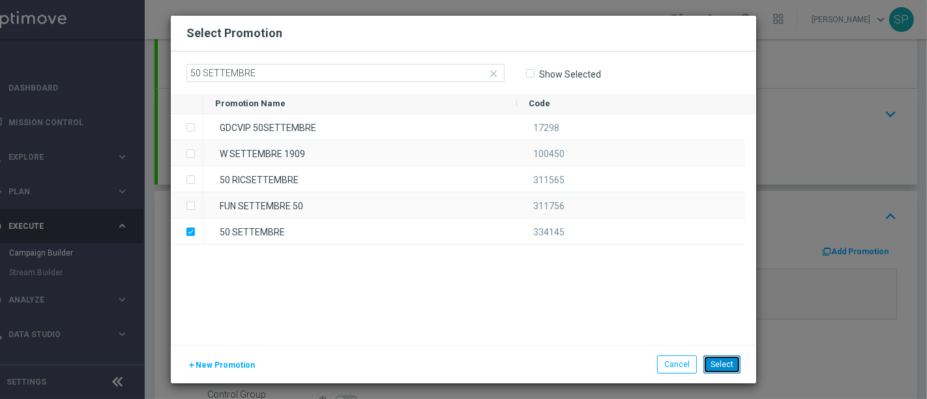
click at [733, 368] on button "Select" at bounding box center [722, 364] width 37 height 18
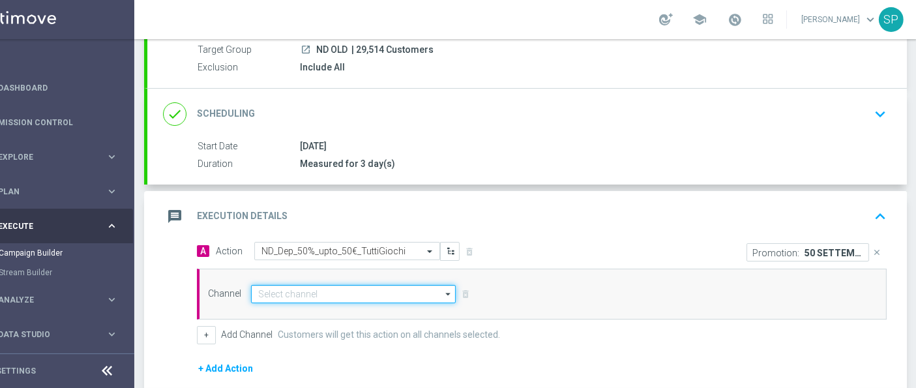
click at [389, 299] on input at bounding box center [353, 294] width 205 height 18
type input "Optimail"
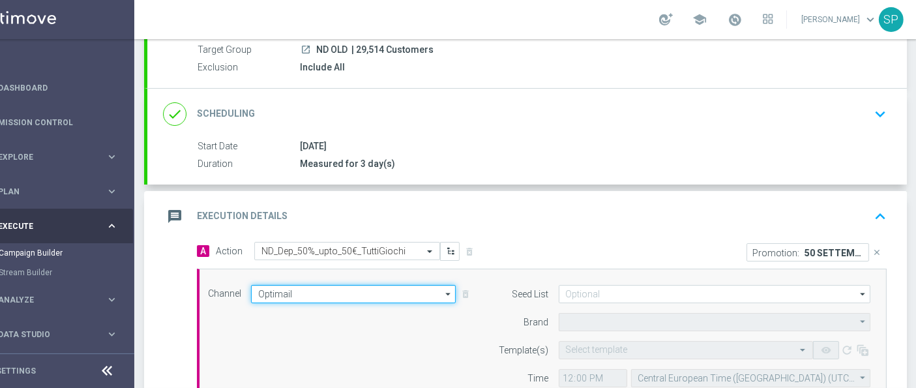
type input "Sisal Marketing"
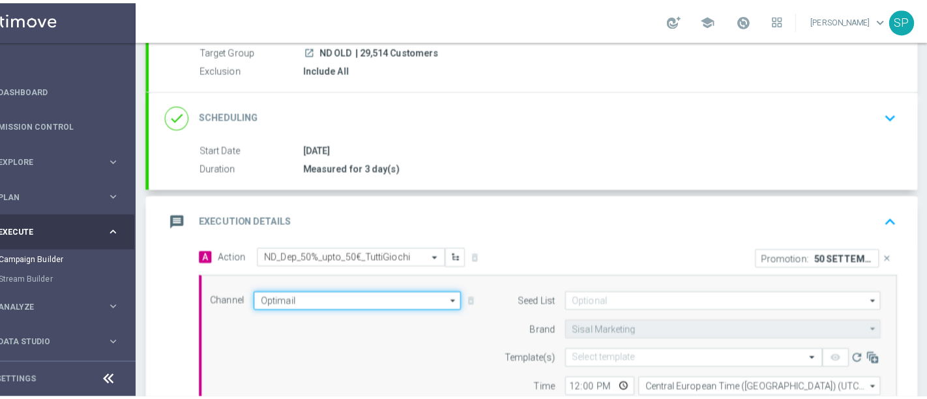
scroll to position [365, 0]
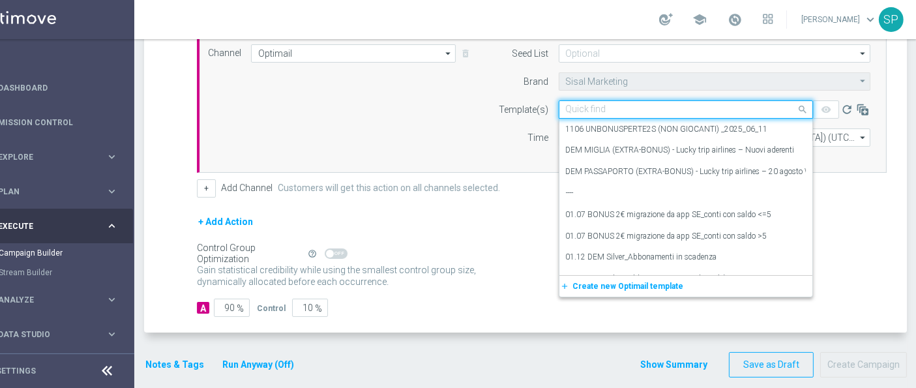
click at [640, 108] on input "text" at bounding box center [673, 109] width 214 height 11
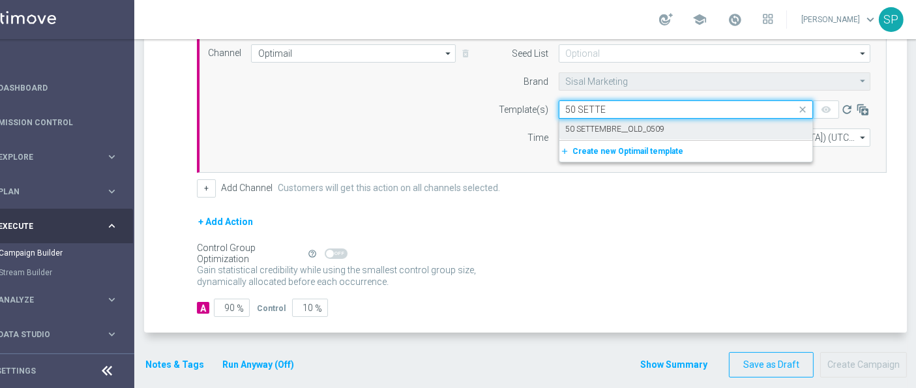
type input "50 SETTE"
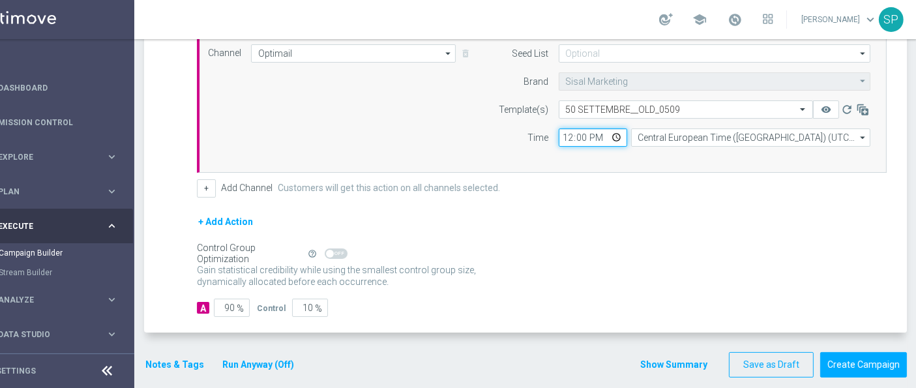
click at [569, 128] on input "12:00" at bounding box center [593, 137] width 68 height 18
type input "16:30"
click at [181, 359] on button "Notes & Tags" at bounding box center [174, 365] width 61 height 16
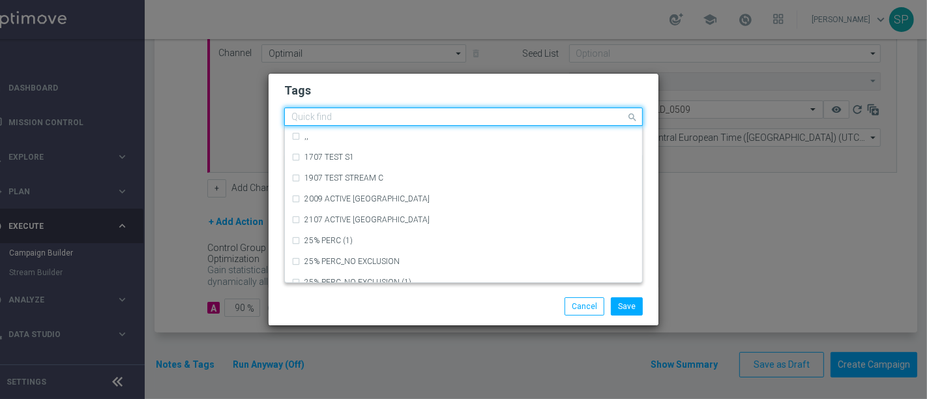
click at [391, 115] on input "text" at bounding box center [458, 117] width 335 height 11
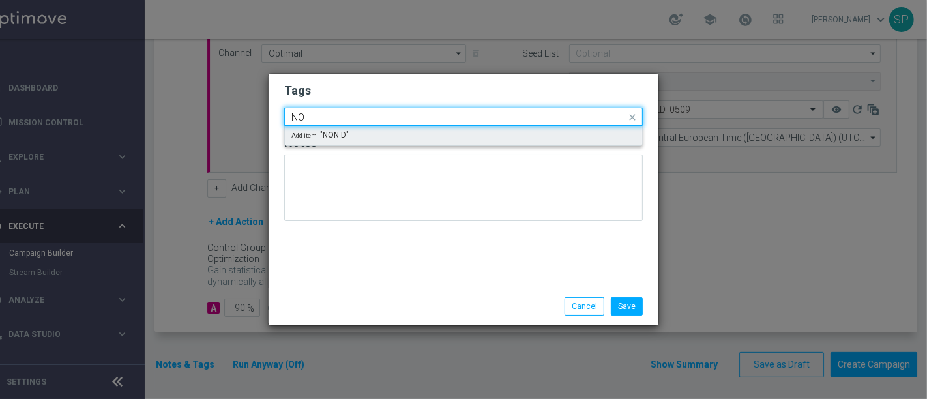
type input "N"
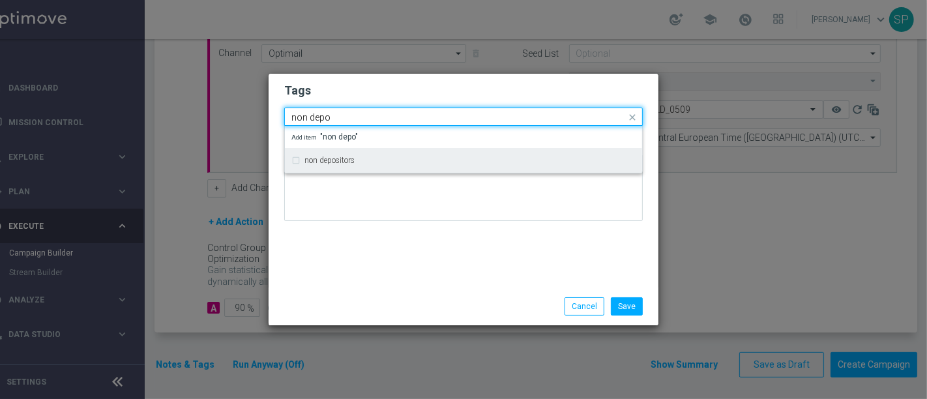
type input "non depo"
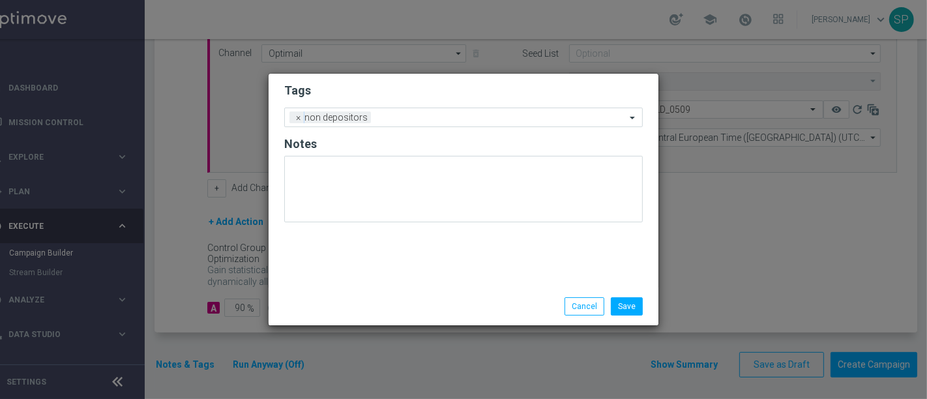
click at [422, 95] on h2 "Tags" at bounding box center [463, 91] width 359 height 16
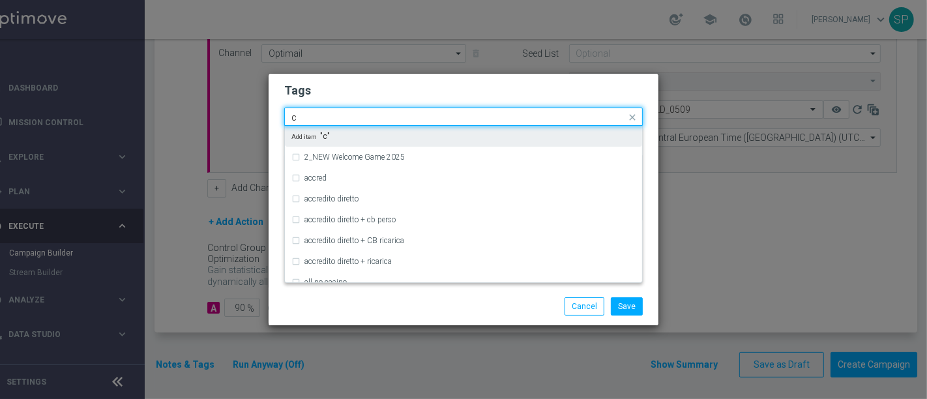
click at [424, 123] on input "c" at bounding box center [458, 117] width 335 height 11
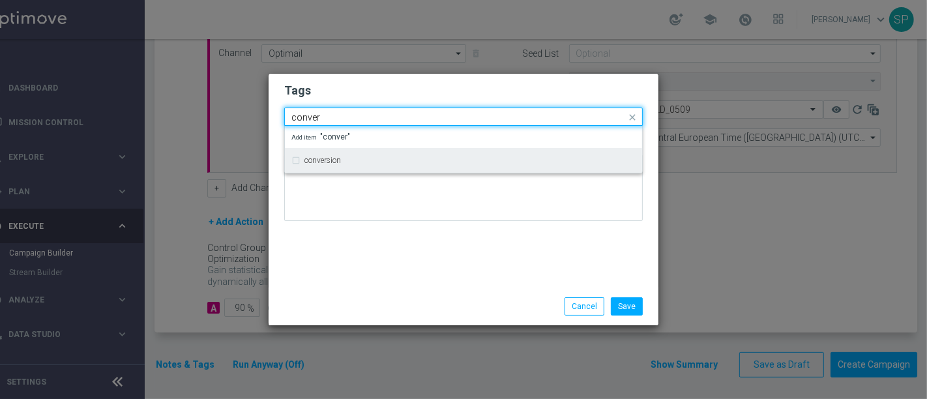
type input "conver"
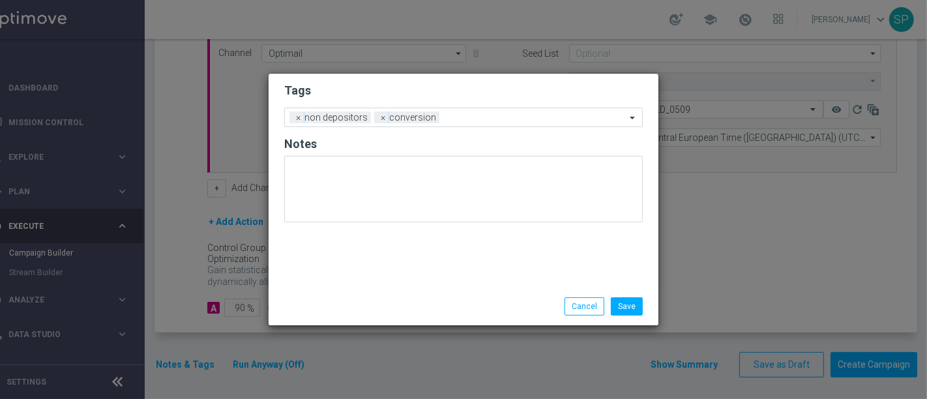
click at [456, 93] on h2 "Tags" at bounding box center [463, 91] width 359 height 16
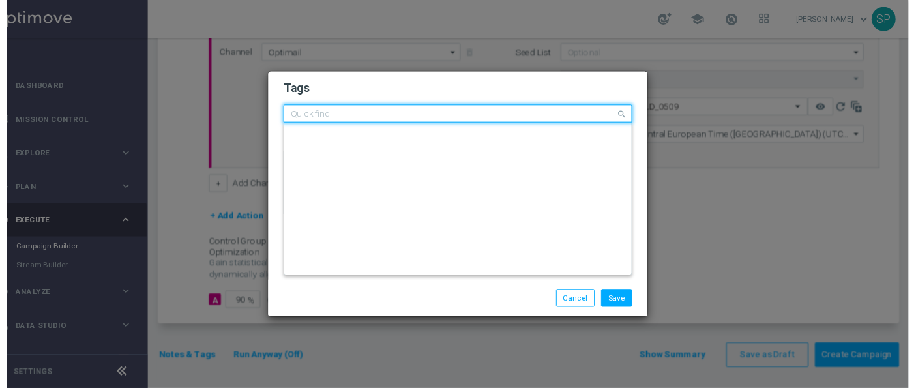
scroll to position [0, 0]
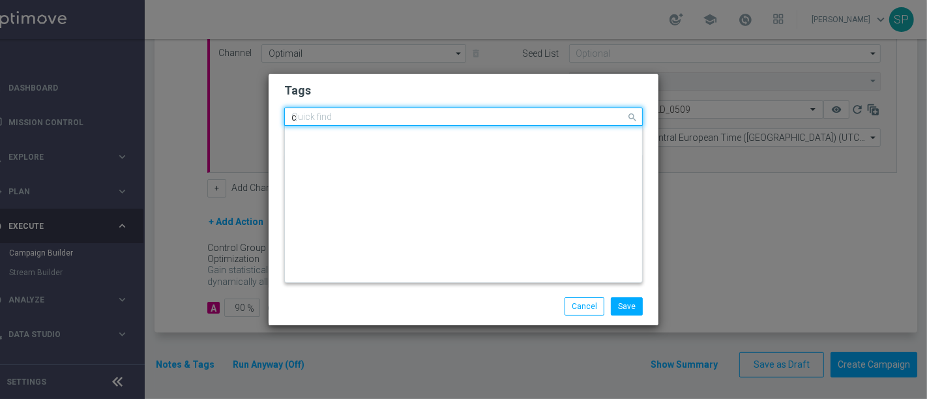
click at [456, 117] on input "c" at bounding box center [458, 117] width 335 height 11
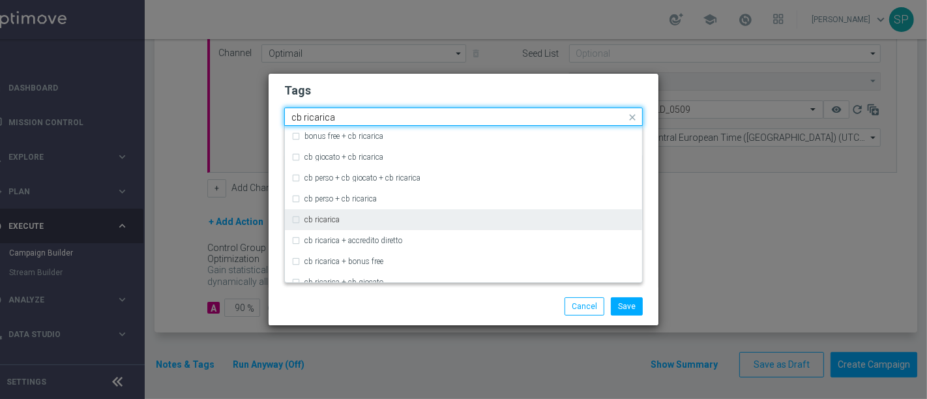
click at [423, 216] on div "cb ricarica" at bounding box center [470, 220] width 331 height 8
type input "cb ricarica"
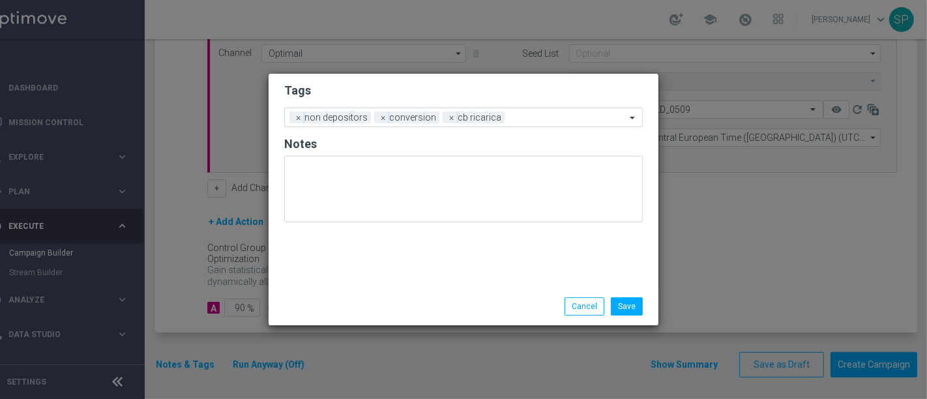
click at [517, 102] on form "Tags Add a new tag × non depositors × conversion × cb ricarica Notes" at bounding box center [463, 156] width 359 height 153
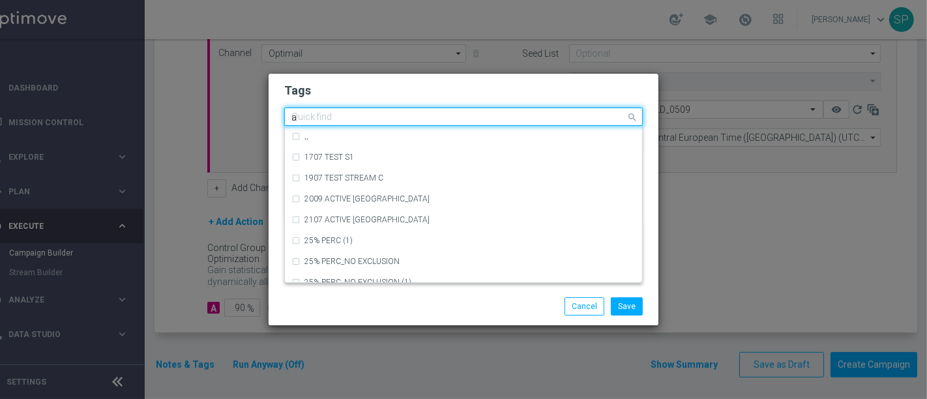
click at [520, 120] on input "a" at bounding box center [458, 117] width 335 height 11
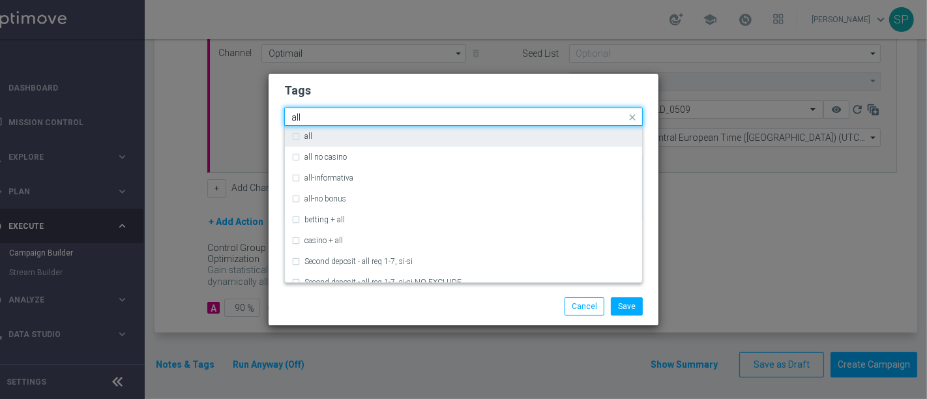
click at [499, 141] on div "all" at bounding box center [463, 136] width 344 height 21
type input "all"
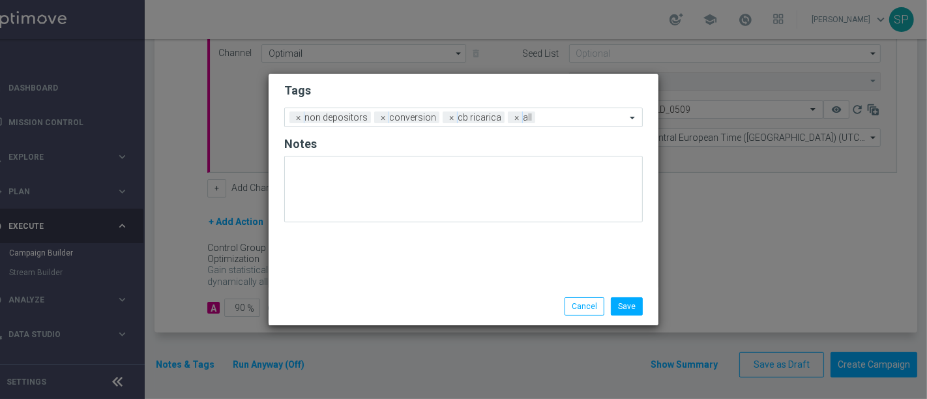
click at [525, 85] on h2 "Tags" at bounding box center [463, 91] width 359 height 16
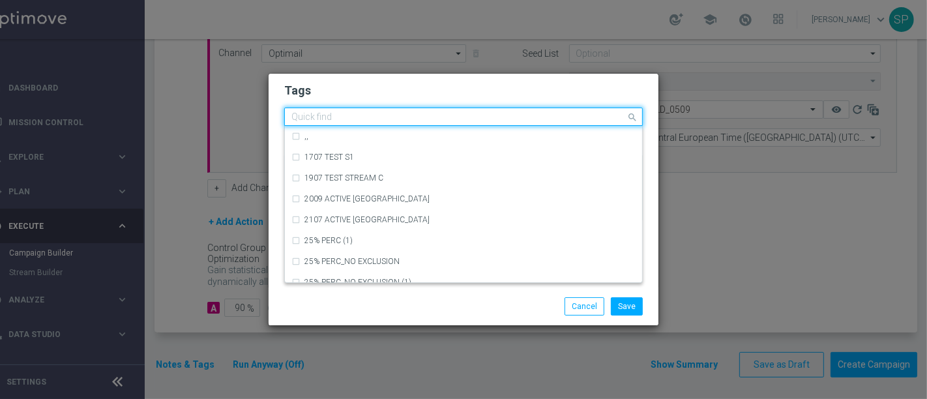
click at [553, 114] on input "text" at bounding box center [458, 117] width 335 height 11
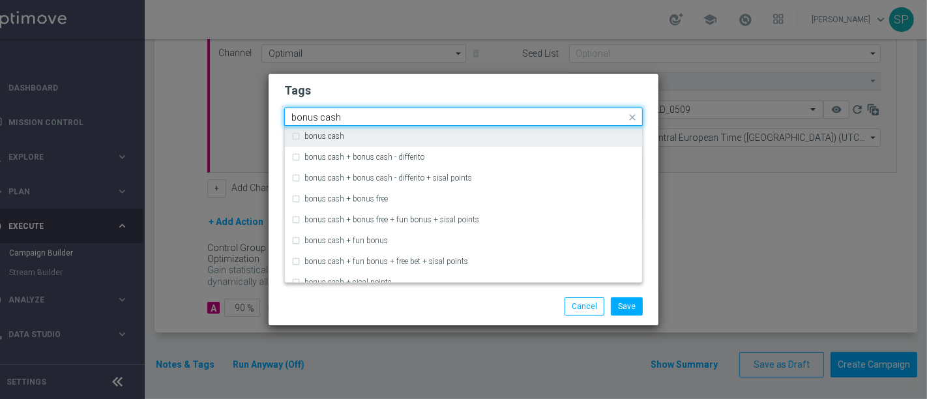
click at [551, 131] on div "bonus cash" at bounding box center [463, 136] width 344 height 21
type input "bonus cash"
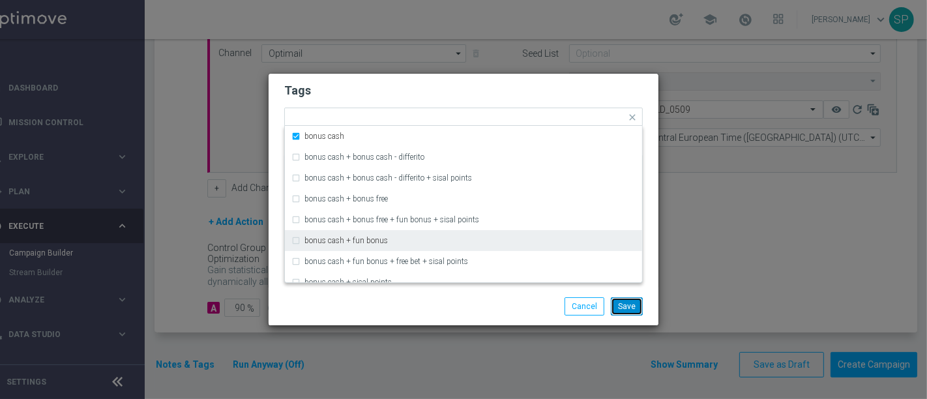
click at [624, 303] on button "Save" at bounding box center [627, 306] width 32 height 18
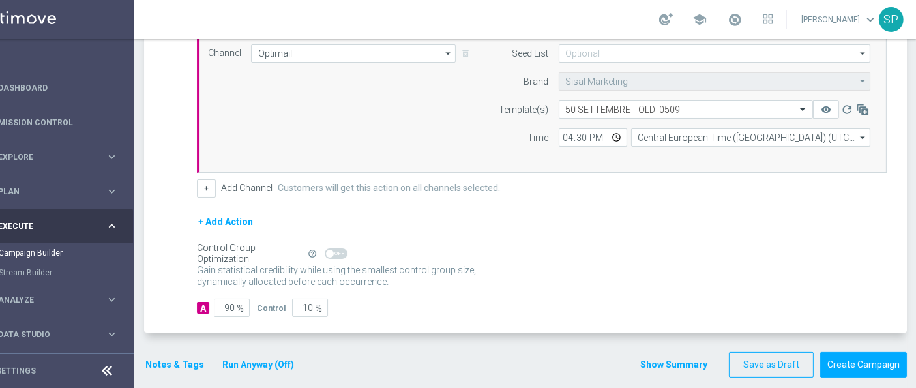
click at [668, 357] on button "Show Summary" at bounding box center [674, 364] width 68 height 15
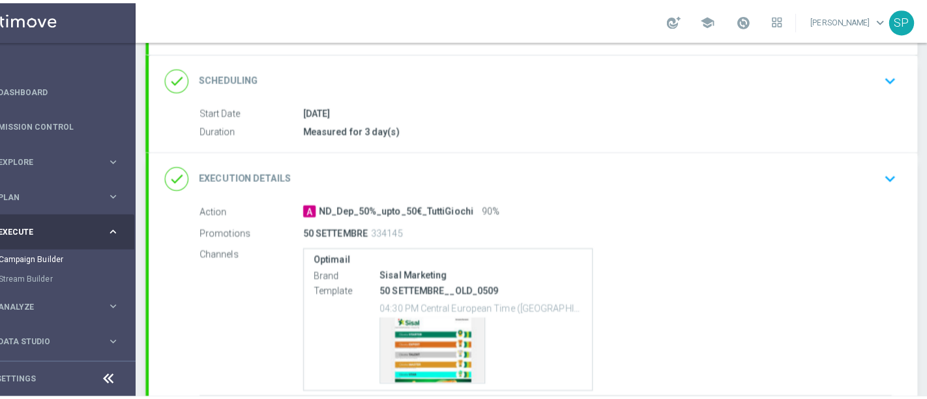
scroll to position [237, 0]
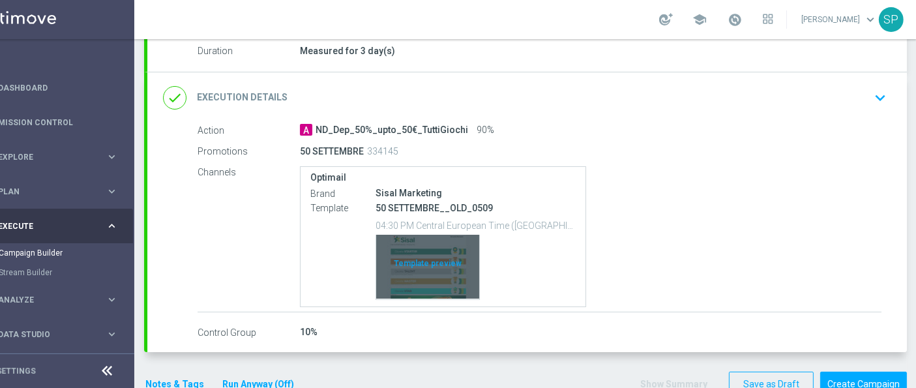
click at [417, 272] on div "Template preview" at bounding box center [427, 267] width 103 height 64
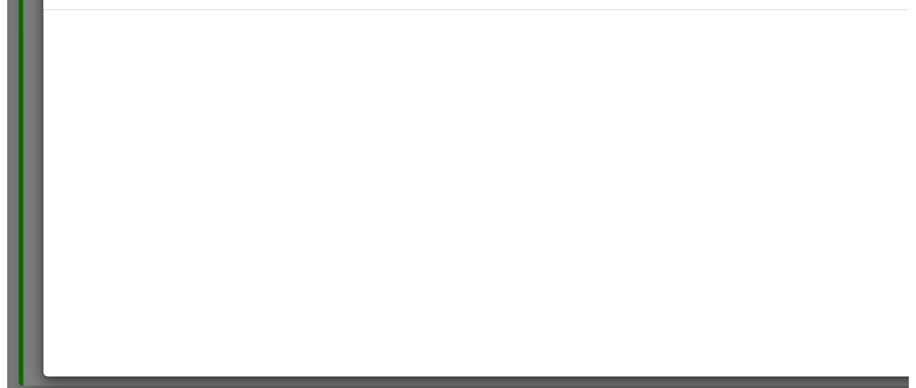
scroll to position [0, 35]
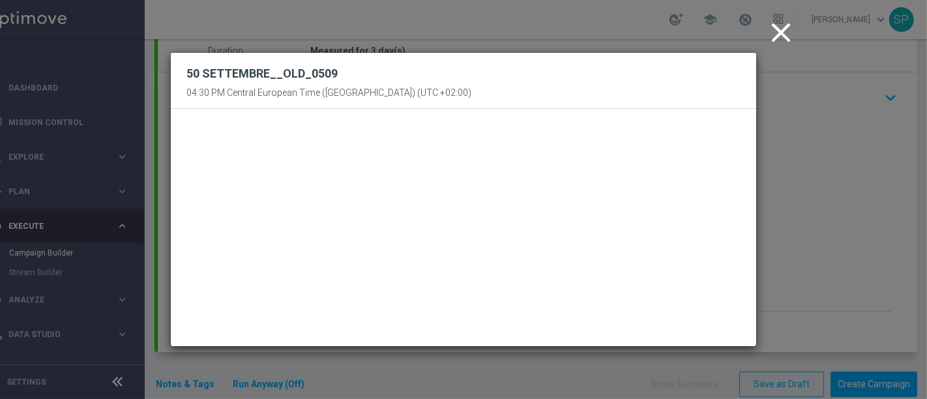
click at [769, 40] on icon "close" at bounding box center [781, 32] width 33 height 33
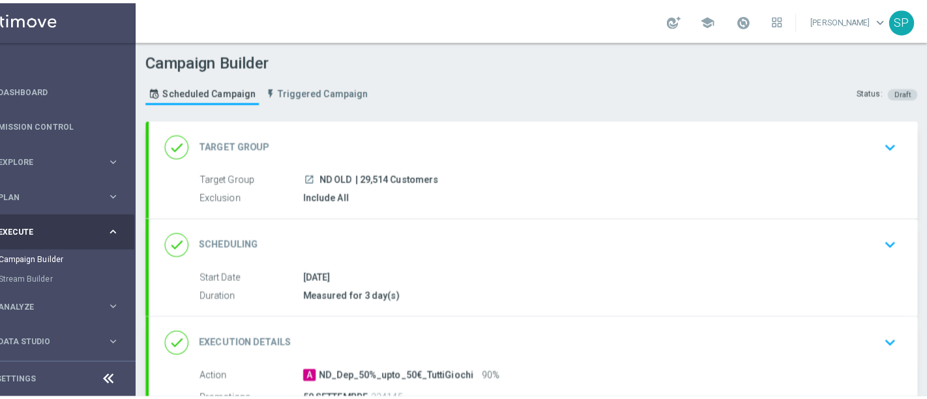
scroll to position [258, 0]
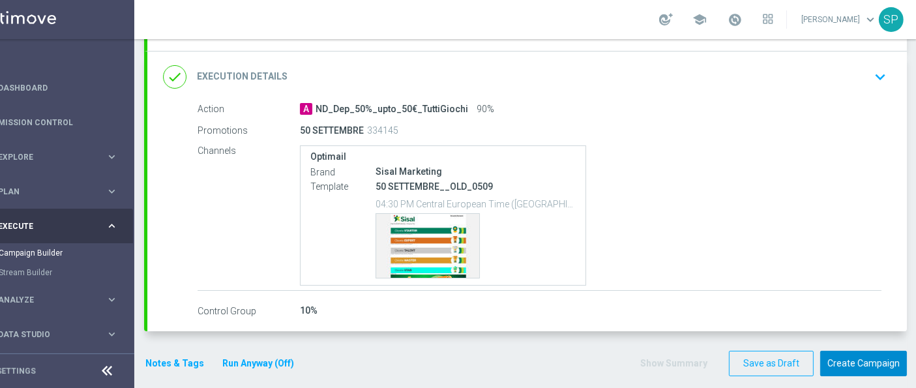
click at [846, 368] on button "Create Campaign" at bounding box center [863, 363] width 87 height 25
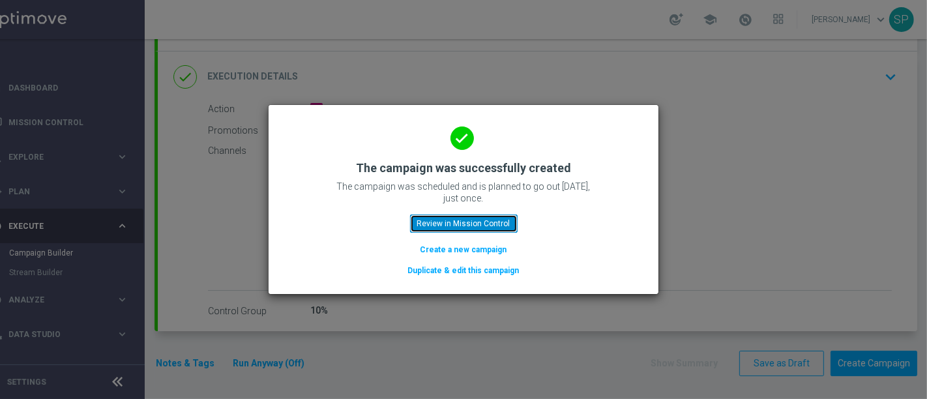
click at [503, 219] on button "Review in Mission Control" at bounding box center [464, 224] width 108 height 18
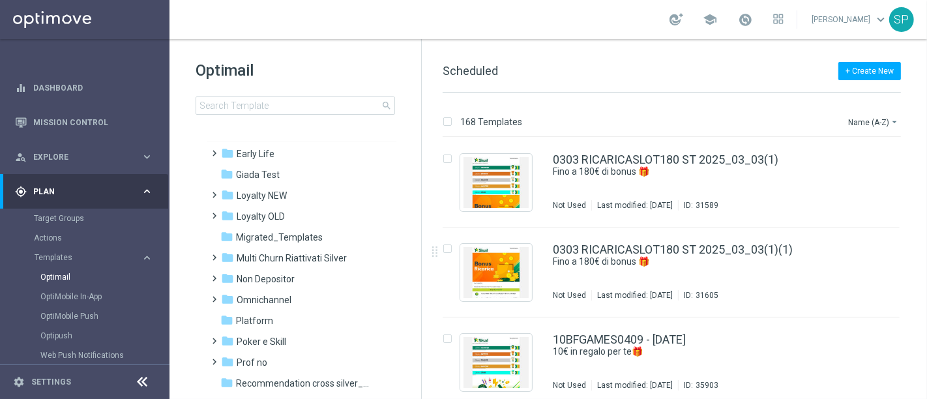
scroll to position [188, 0]
click at [317, 273] on div "folder Non Depositor" at bounding box center [296, 278] width 150 height 15
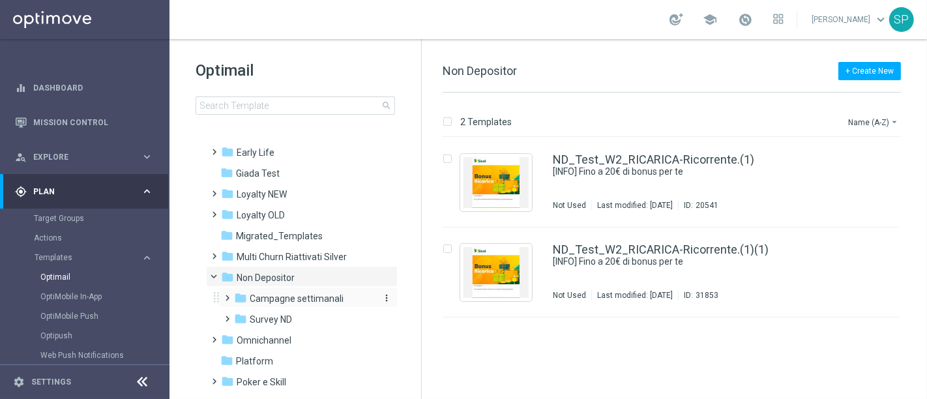
click at [314, 295] on span "Campagne settimanali" at bounding box center [297, 299] width 94 height 12
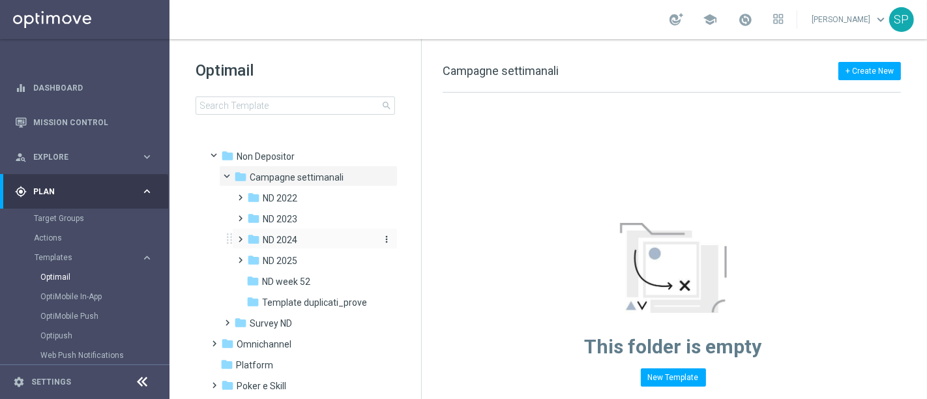
scroll to position [309, 0]
click at [314, 261] on div "folder ND 2025" at bounding box center [311, 261] width 128 height 15
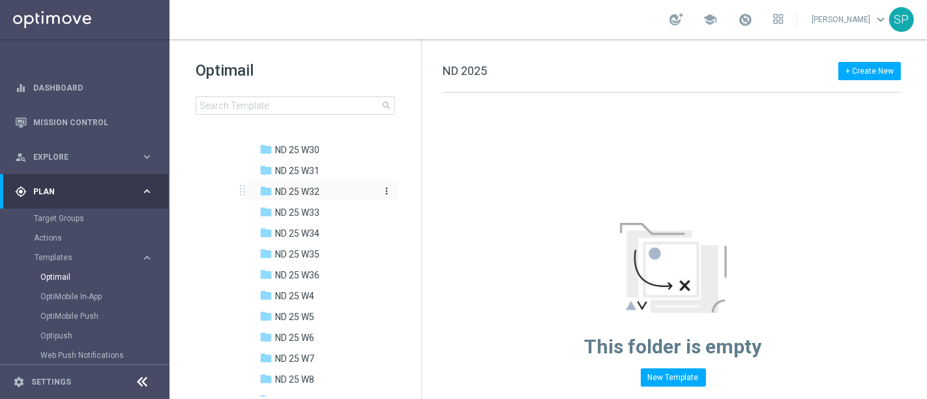
scroll to position [889, 0]
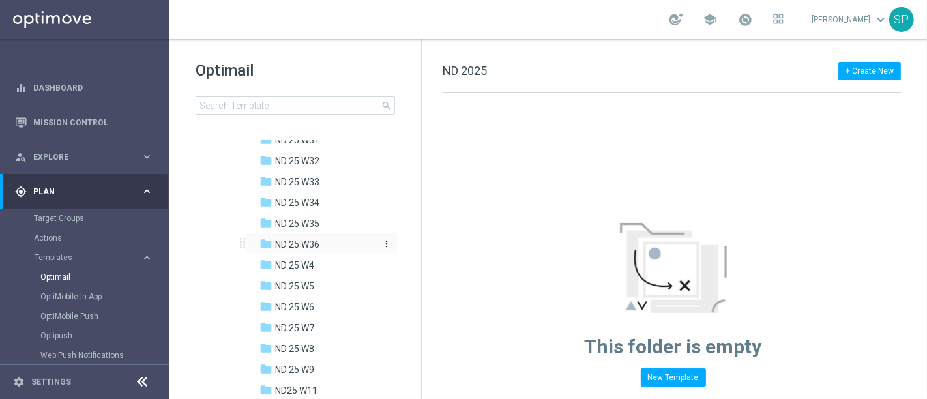
click at [318, 248] on span "ND 25 W36" at bounding box center [297, 245] width 44 height 12
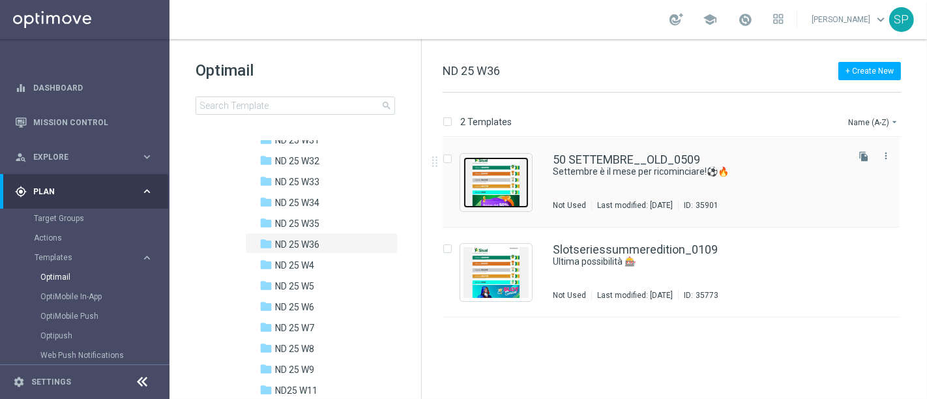
click at [488, 168] on img "Press SPACE to select this row." at bounding box center [496, 182] width 65 height 51
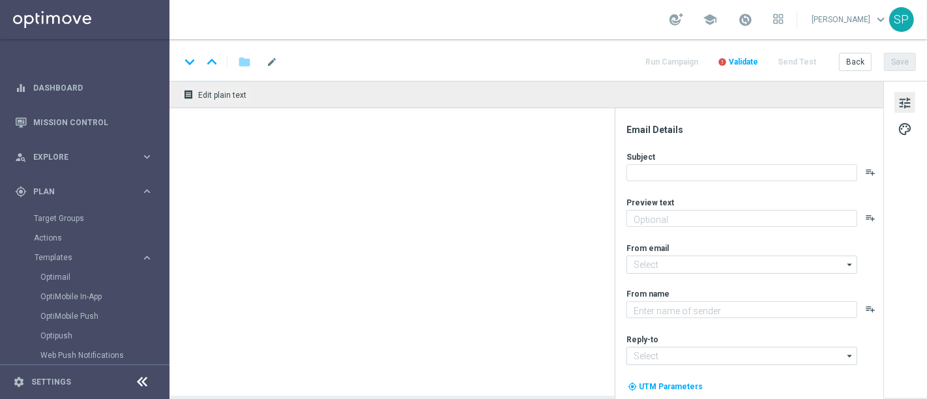
type textarea "Bonus di 50€"
type input "[EMAIL_ADDRESS][DOMAIN_NAME]"
type textarea "SISAL"
type input "[EMAIL_ADDRESS][DOMAIN_NAME]"
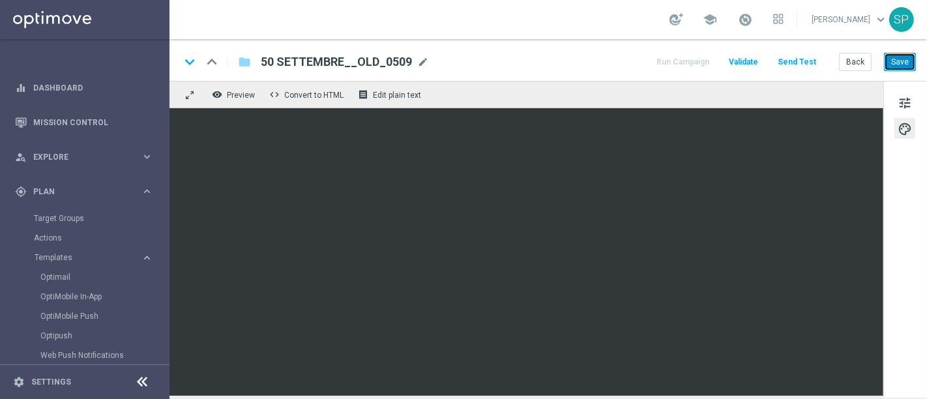
click at [898, 61] on button "Save" at bounding box center [900, 62] width 32 height 18
